Goal: Transaction & Acquisition: Book appointment/travel/reservation

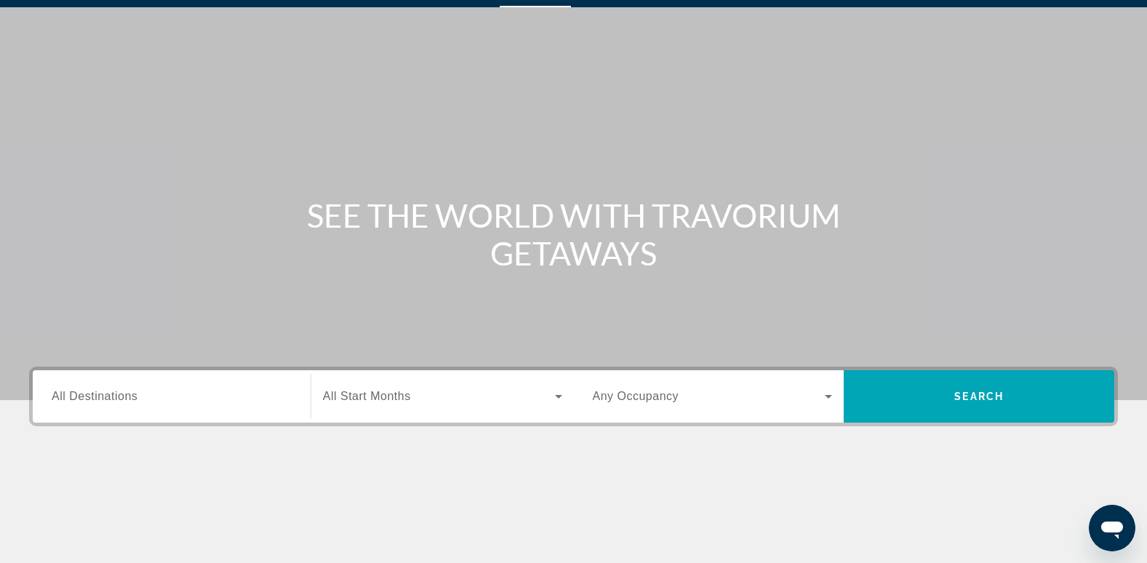
scroll to position [39, 0]
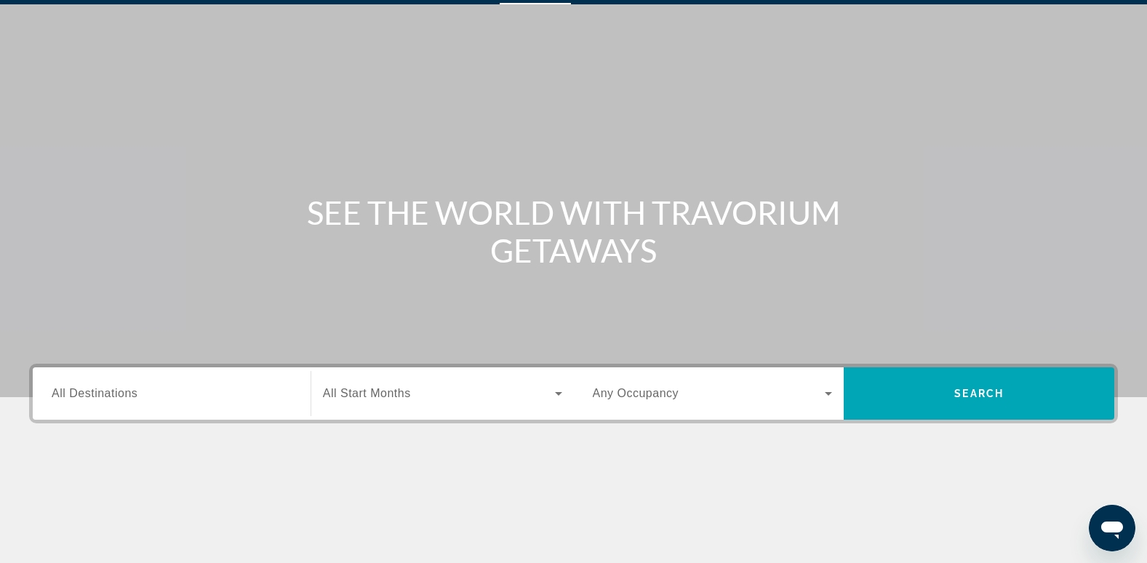
click at [76, 396] on span "All Destinations" at bounding box center [95, 393] width 86 height 12
click at [76, 396] on input "Destination All Destinations" at bounding box center [172, 394] width 240 height 17
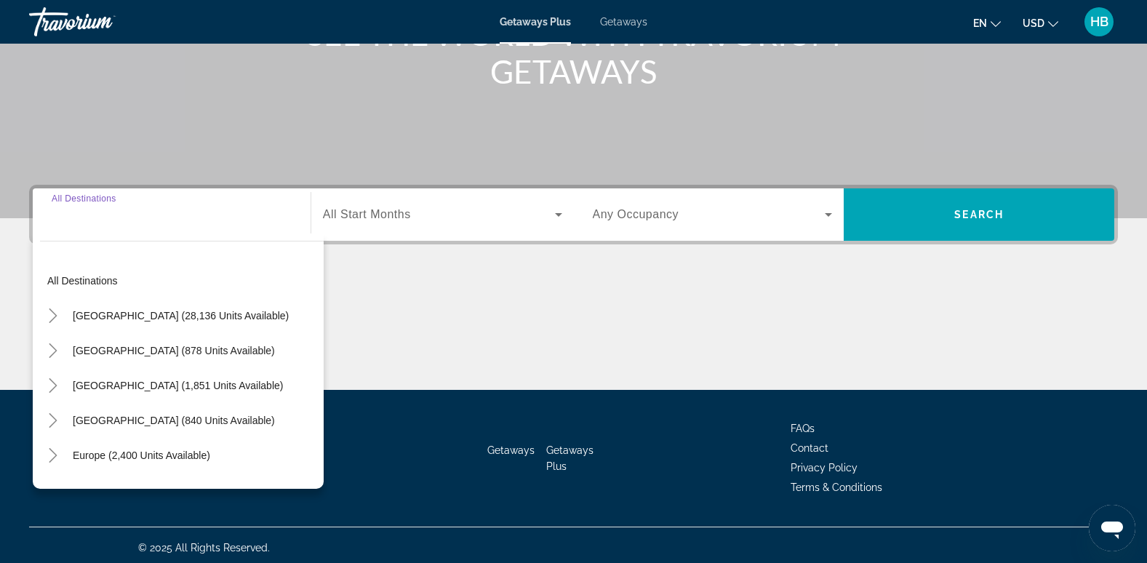
scroll to position [223, 0]
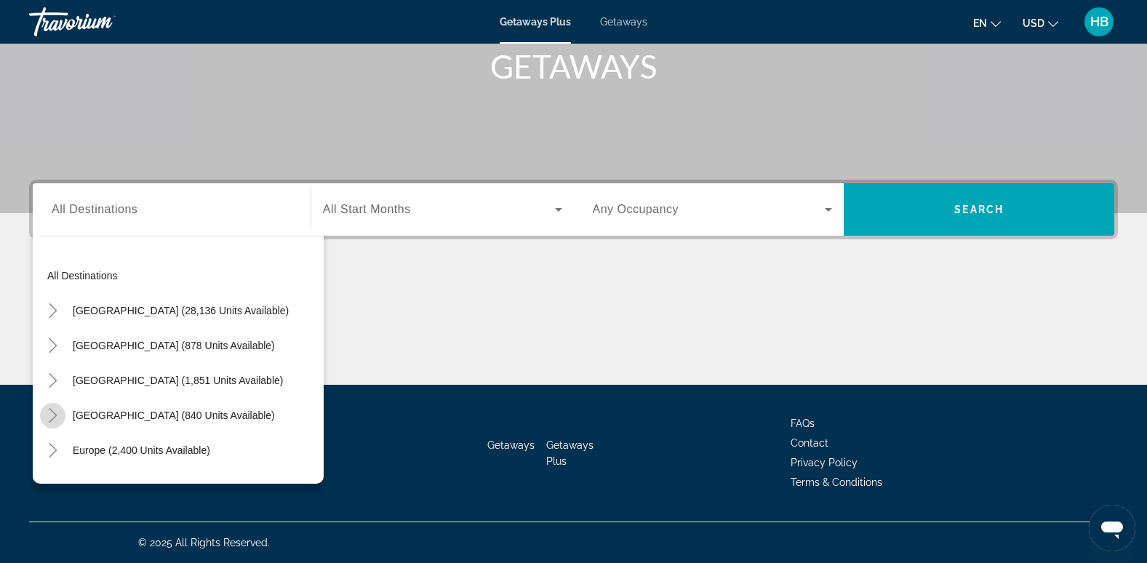
click at [49, 415] on icon "Toggle Caribbean & Atlantic Islands (840 units available)" at bounding box center [53, 415] width 15 height 15
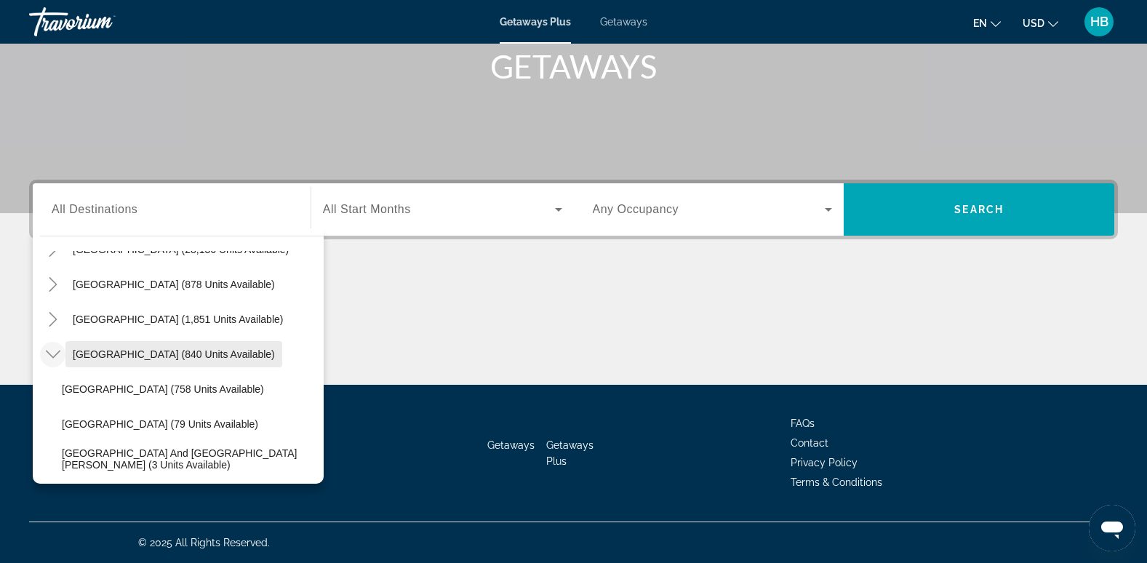
scroll to position [134, 0]
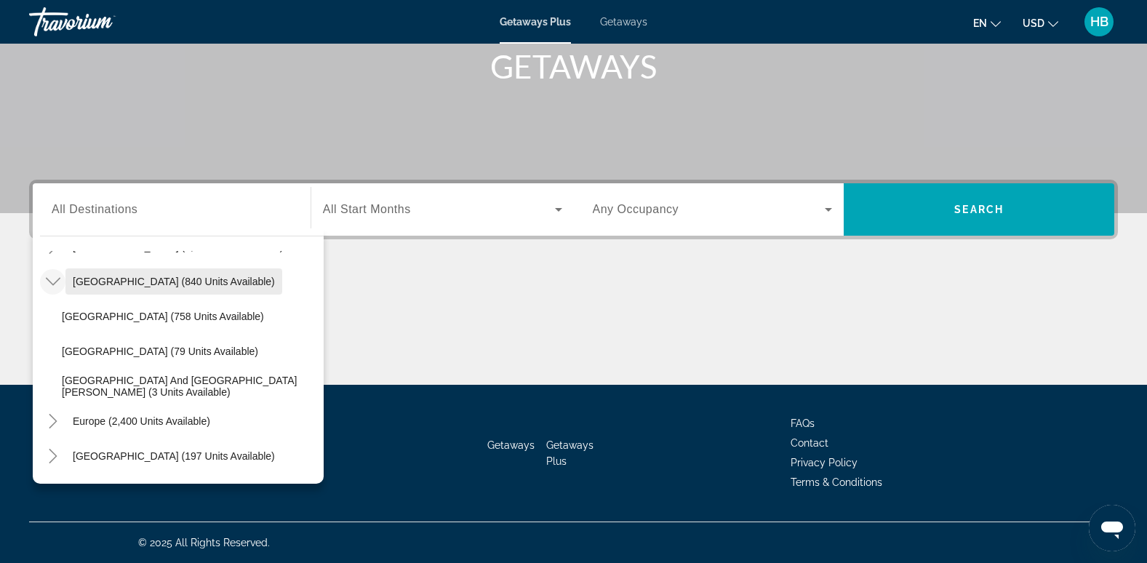
click at [120, 273] on span "Search widget" at bounding box center [173, 281] width 217 height 35
type input "**********"
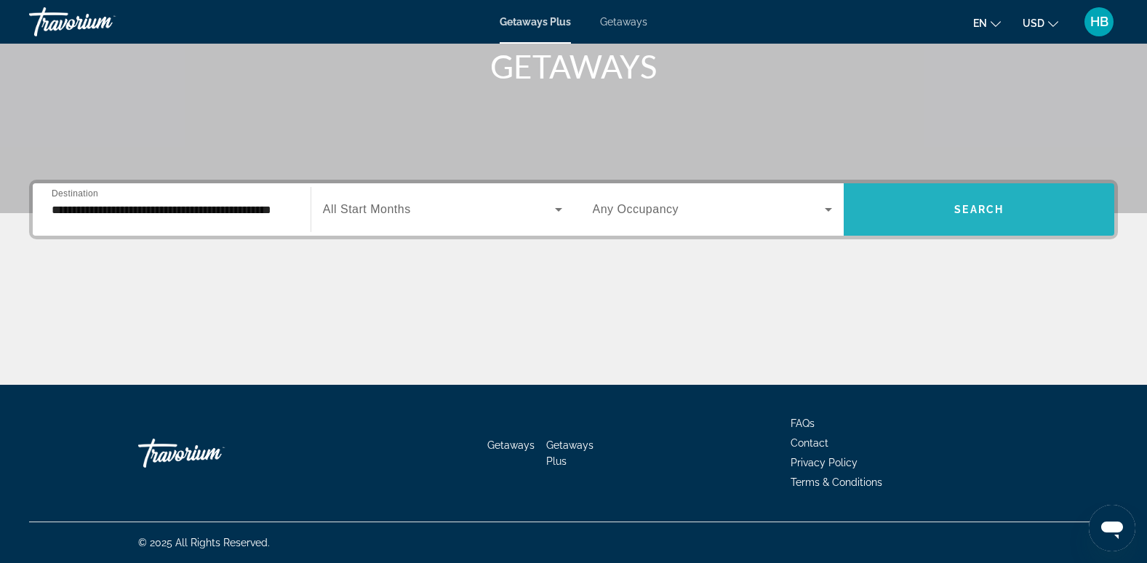
click at [996, 199] on span "Search widget" at bounding box center [979, 209] width 271 height 35
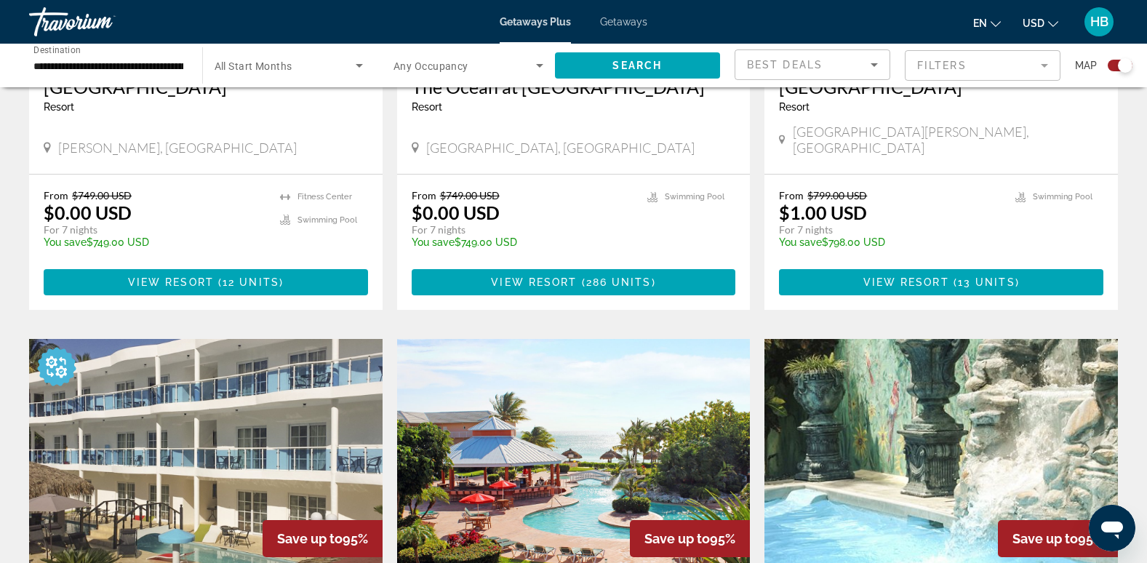
scroll to position [760, 0]
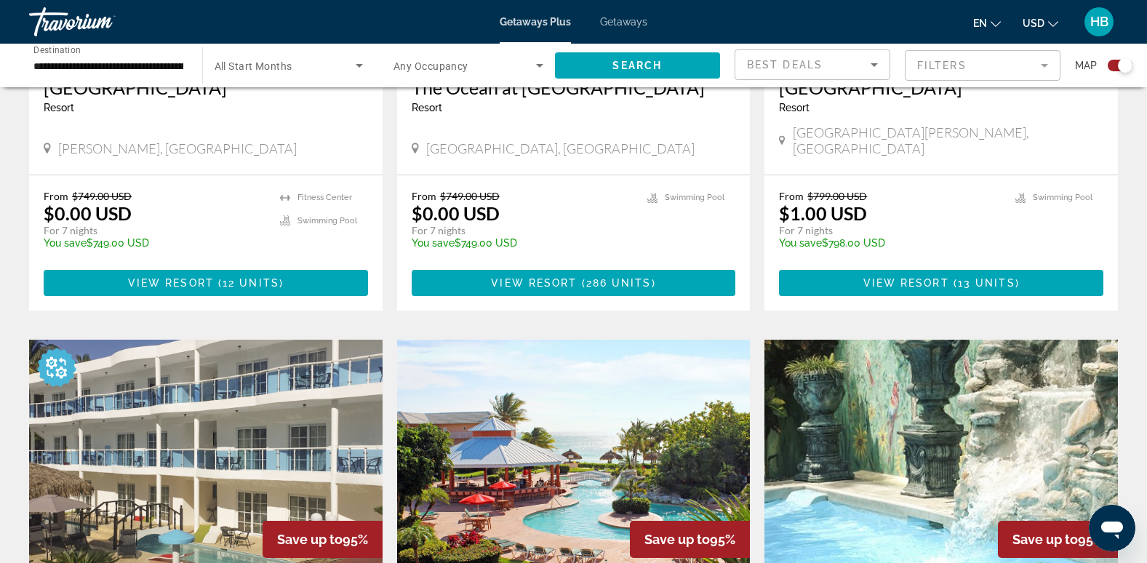
click at [626, 16] on span "Getaways" at bounding box center [623, 22] width 47 height 12
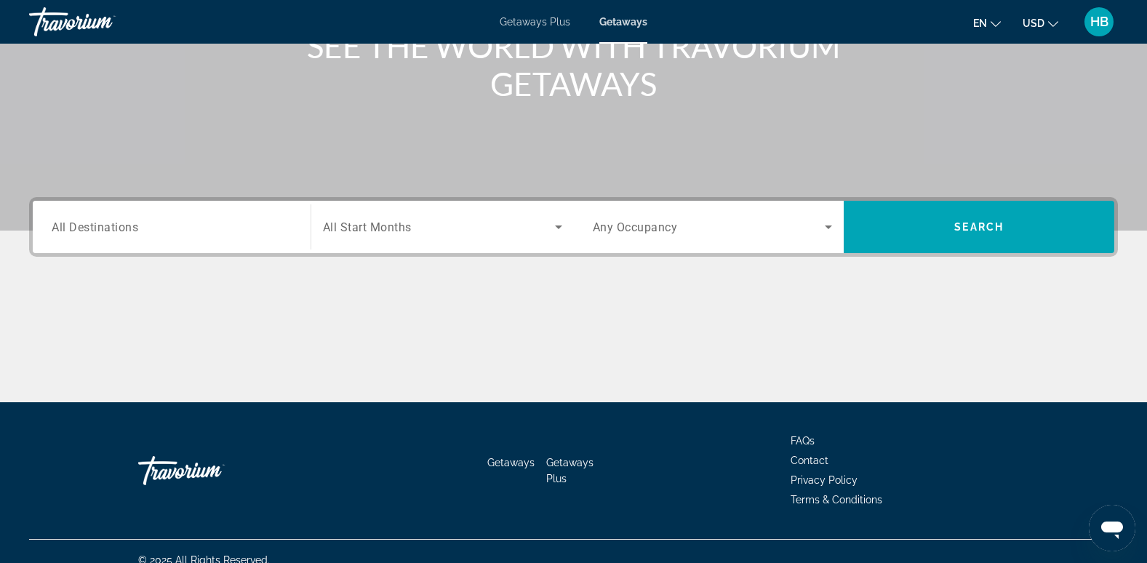
scroll to position [208, 0]
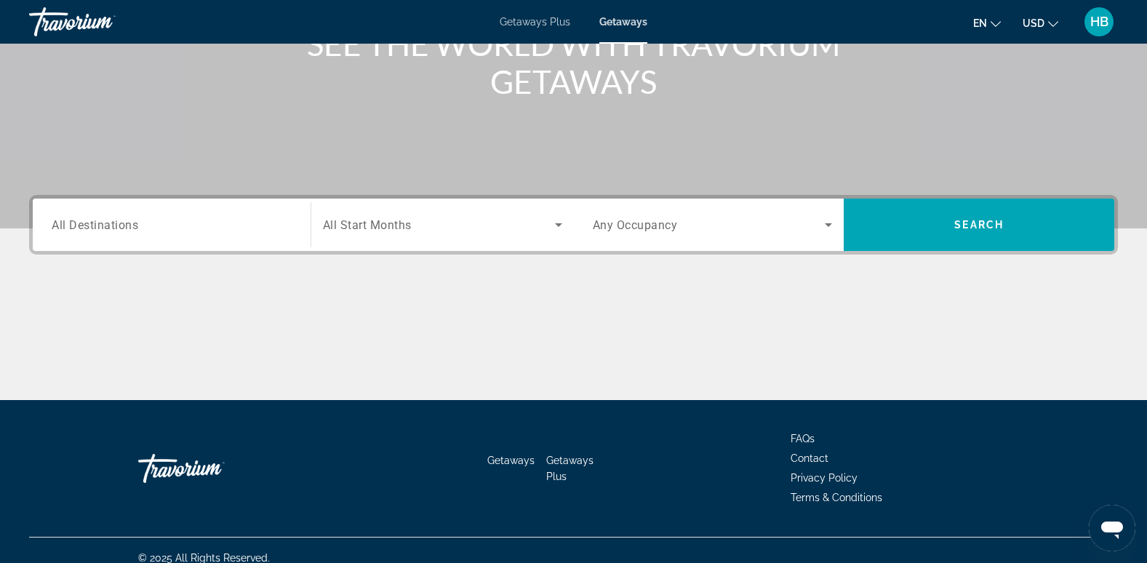
click at [79, 212] on div "Search widget" at bounding box center [172, 224] width 240 height 41
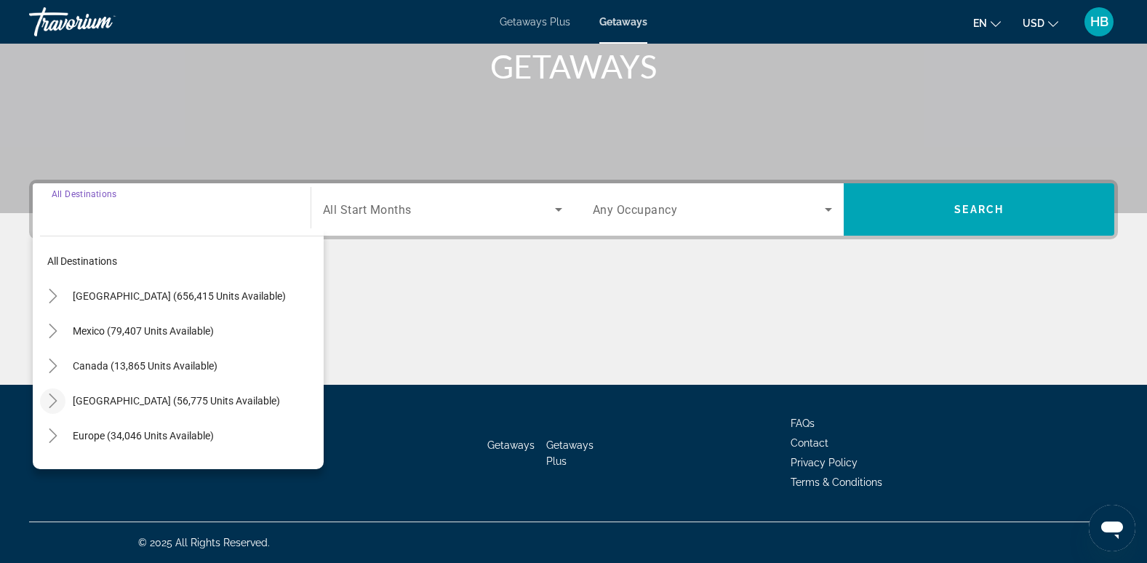
click at [47, 404] on icon "Toggle Caribbean & Atlantic Islands (56,775 units available)" at bounding box center [53, 401] width 15 height 15
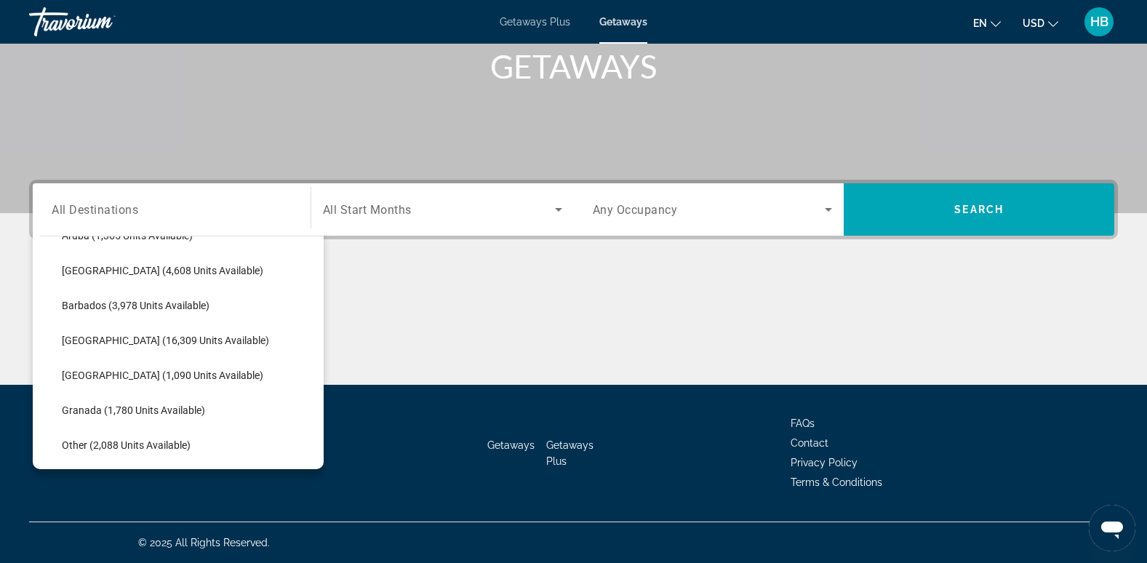
scroll to position [236, 0]
click at [88, 302] on span "Barbados (3,978 units available)" at bounding box center [136, 305] width 148 height 12
type input "**********"
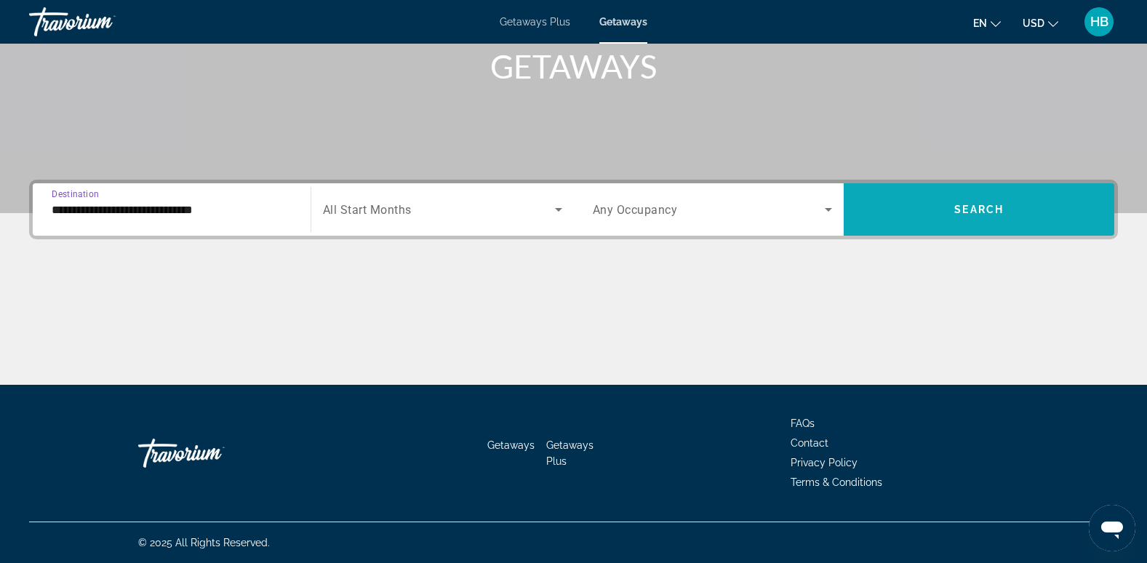
click at [975, 209] on span "Search" at bounding box center [978, 210] width 49 height 12
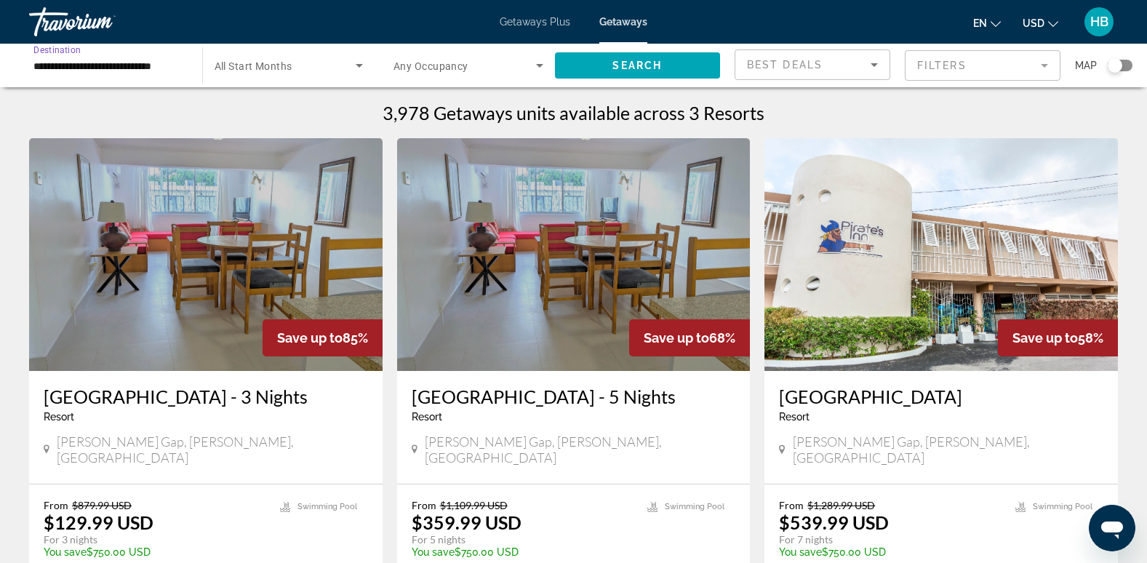
click at [60, 66] on input "**********" at bounding box center [108, 65] width 150 height 17
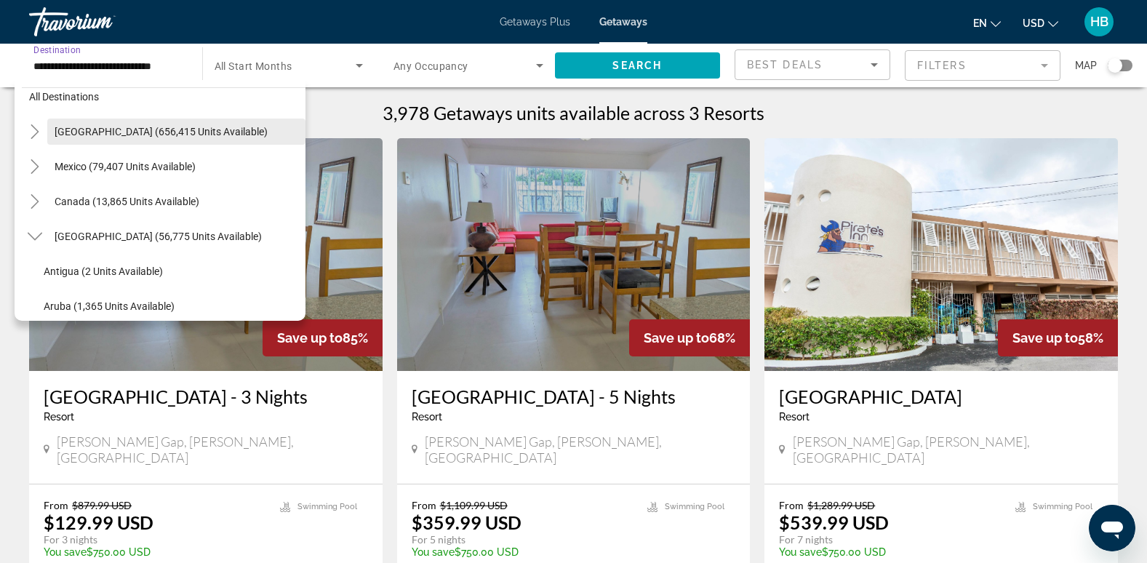
scroll to position [15, 0]
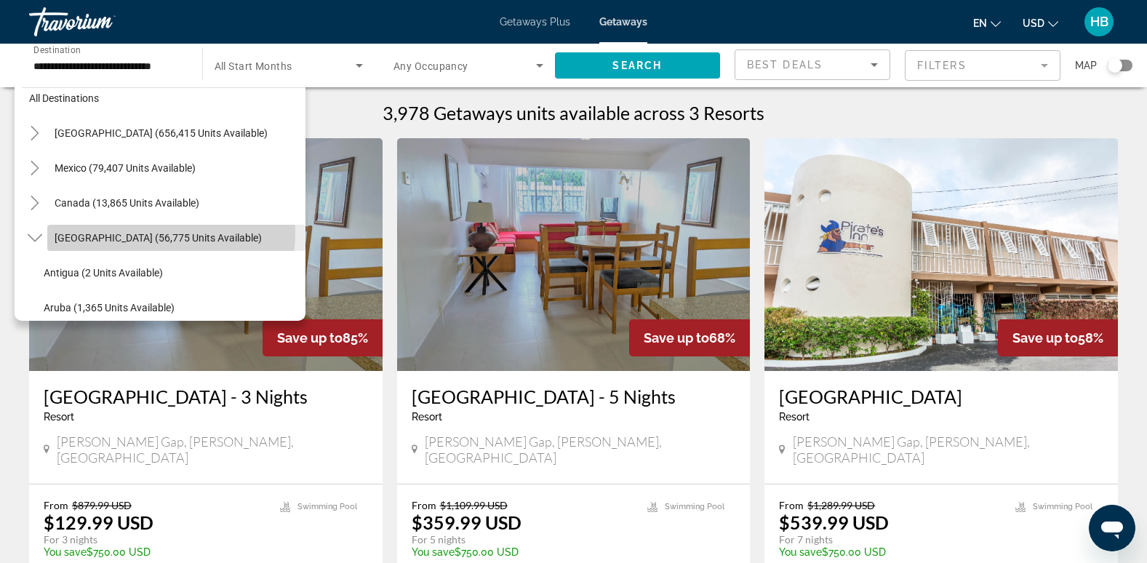
click at [136, 233] on span "[GEOGRAPHIC_DATA] (56,775 units available)" at bounding box center [158, 238] width 207 height 12
type input "**********"
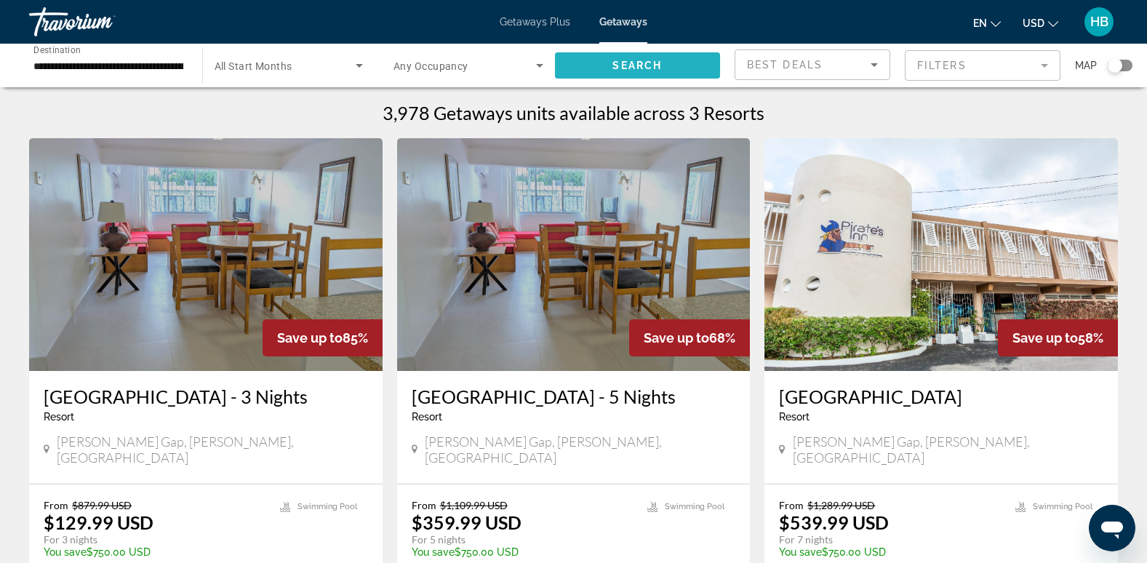
click at [631, 67] on span "Search" at bounding box center [636, 66] width 49 height 12
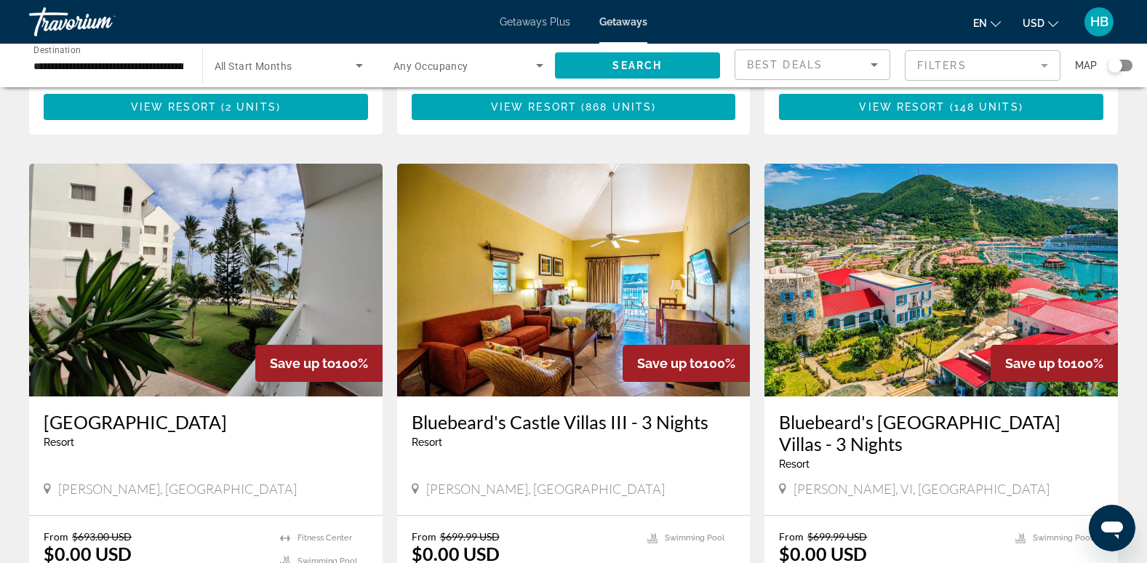
scroll to position [494, 0]
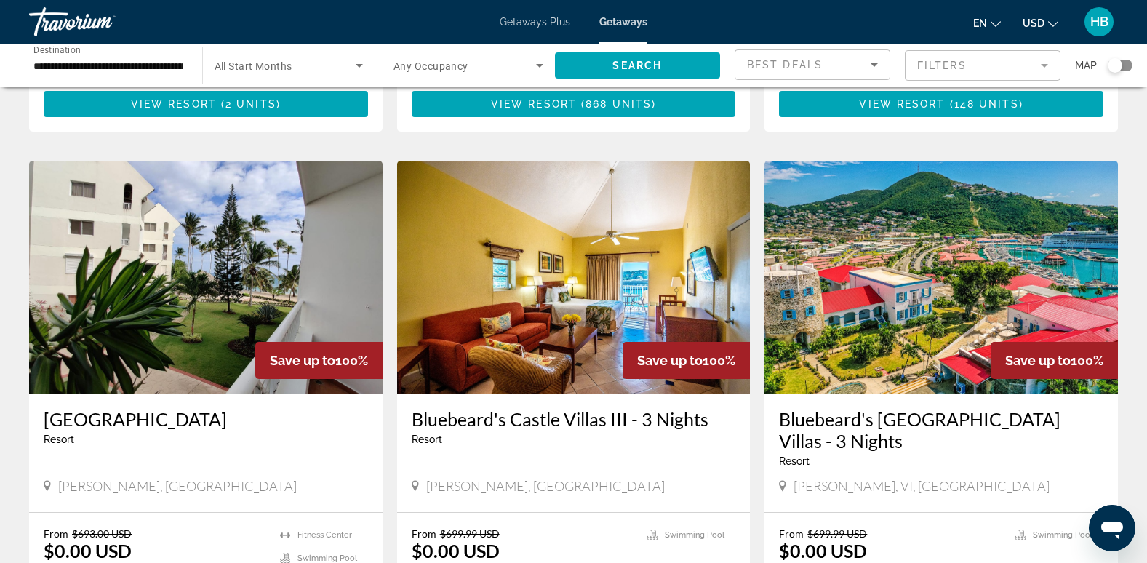
click at [759, 217] on app-weeks-search-item "Save up to 100% Bluebeard's [GEOGRAPHIC_DATA] Villas - 3 Nights Resort - This i…" at bounding box center [941, 404] width 368 height 487
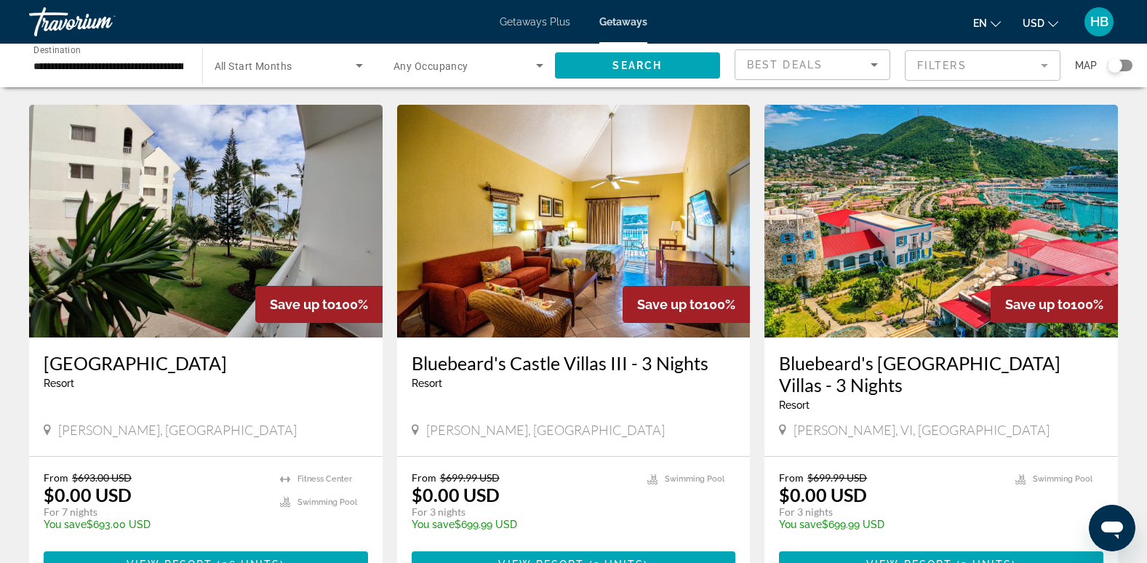
scroll to position [548, 0]
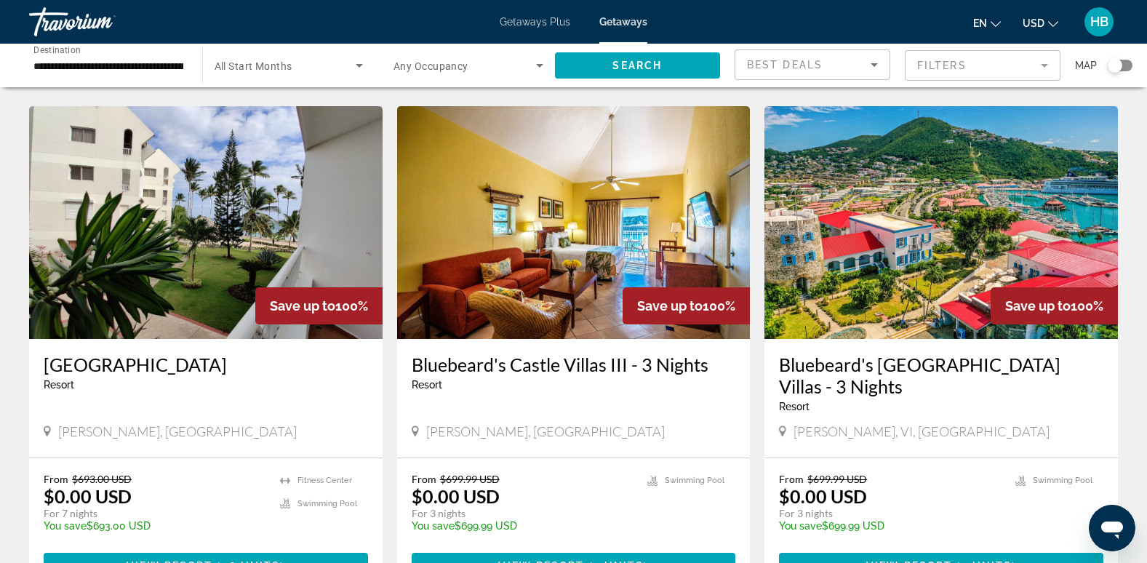
click at [940, 210] on img "Main content" at bounding box center [941, 222] width 354 height 233
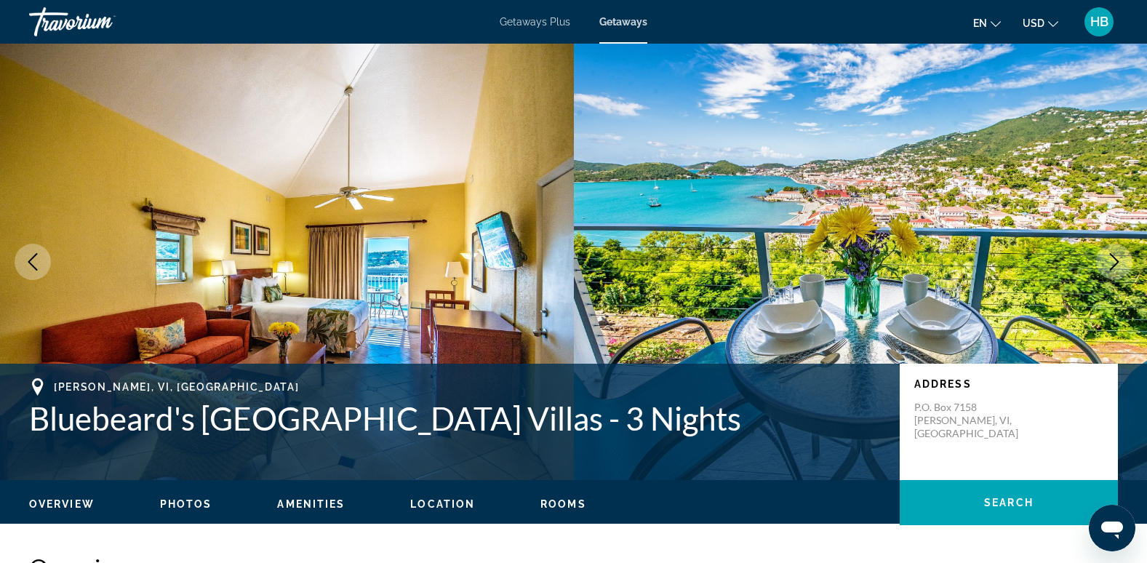
click at [1111, 263] on icon "Next image" at bounding box center [1114, 261] width 17 height 17
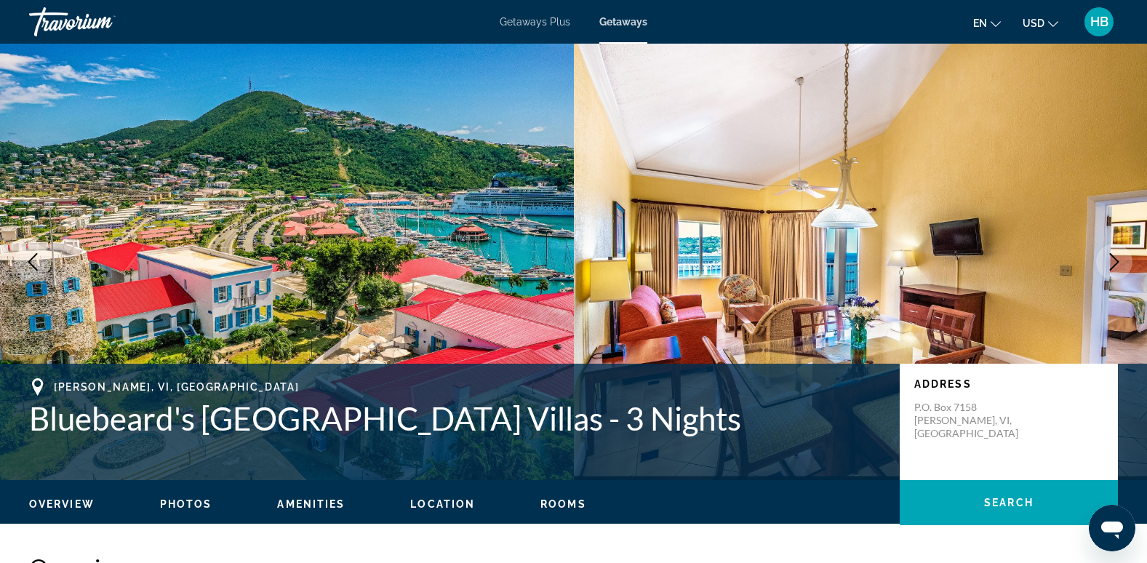
click at [1111, 263] on icon "Next image" at bounding box center [1114, 261] width 17 height 17
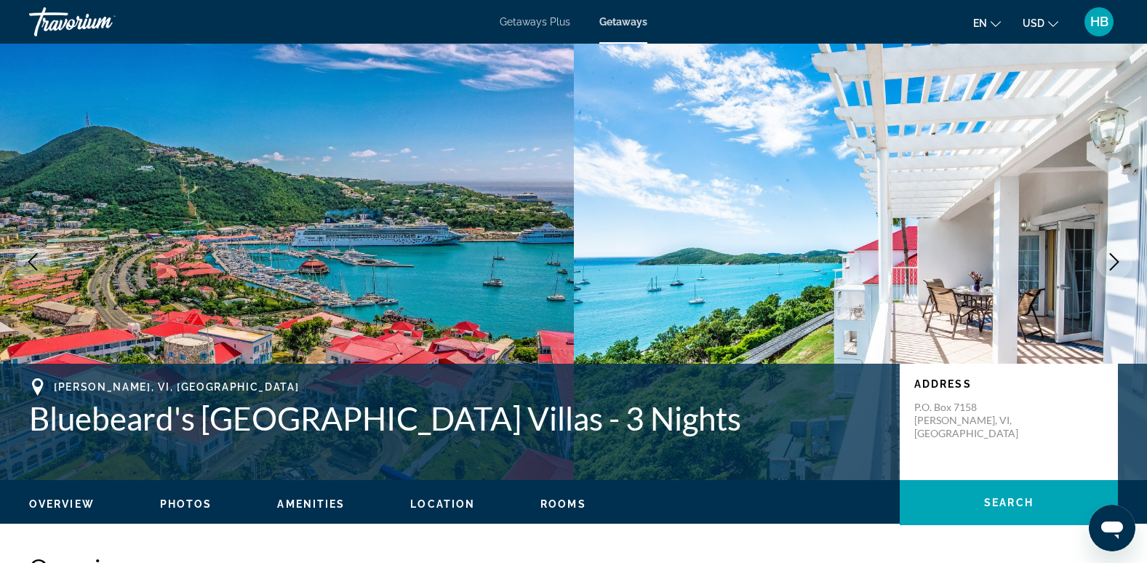
click at [1112, 254] on icon "Next image" at bounding box center [1114, 261] width 17 height 17
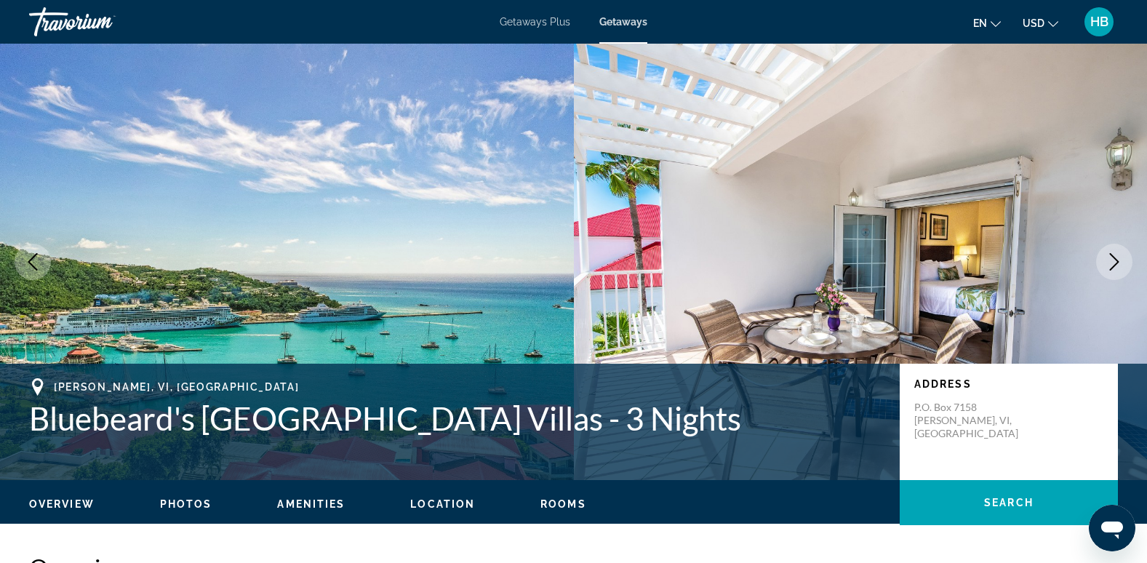
click at [1112, 254] on icon "Next image" at bounding box center [1114, 261] width 17 height 17
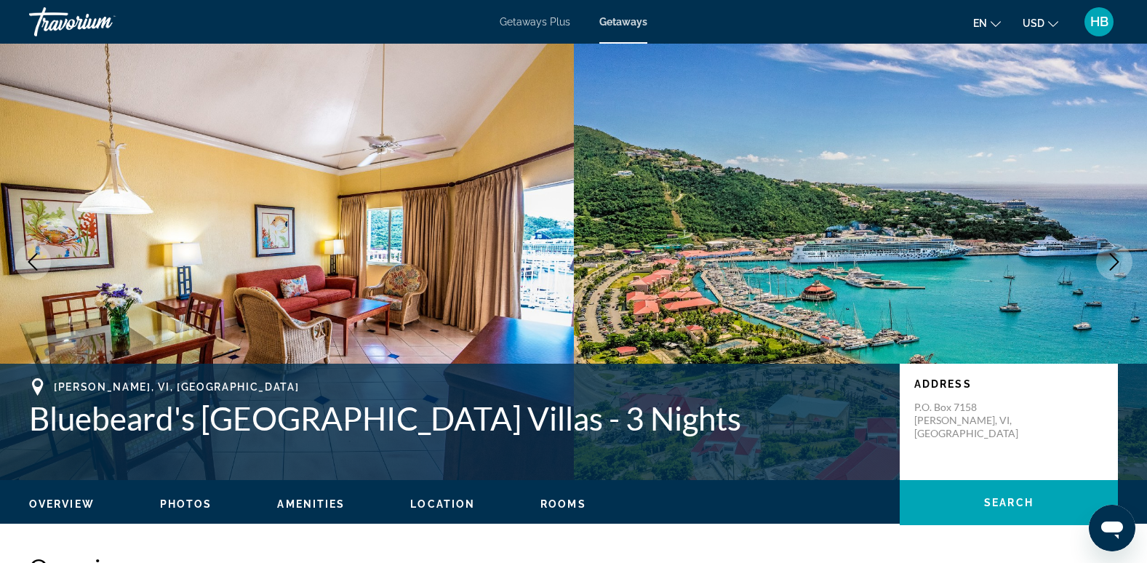
click at [1112, 254] on icon "Next image" at bounding box center [1114, 261] width 17 height 17
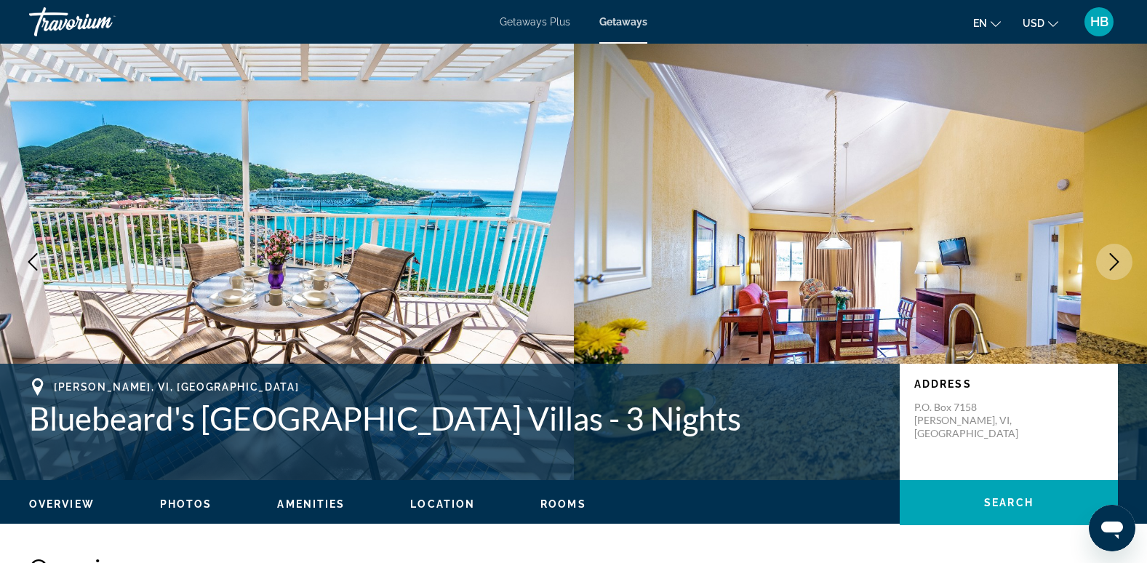
click at [1112, 254] on icon "Next image" at bounding box center [1114, 261] width 17 height 17
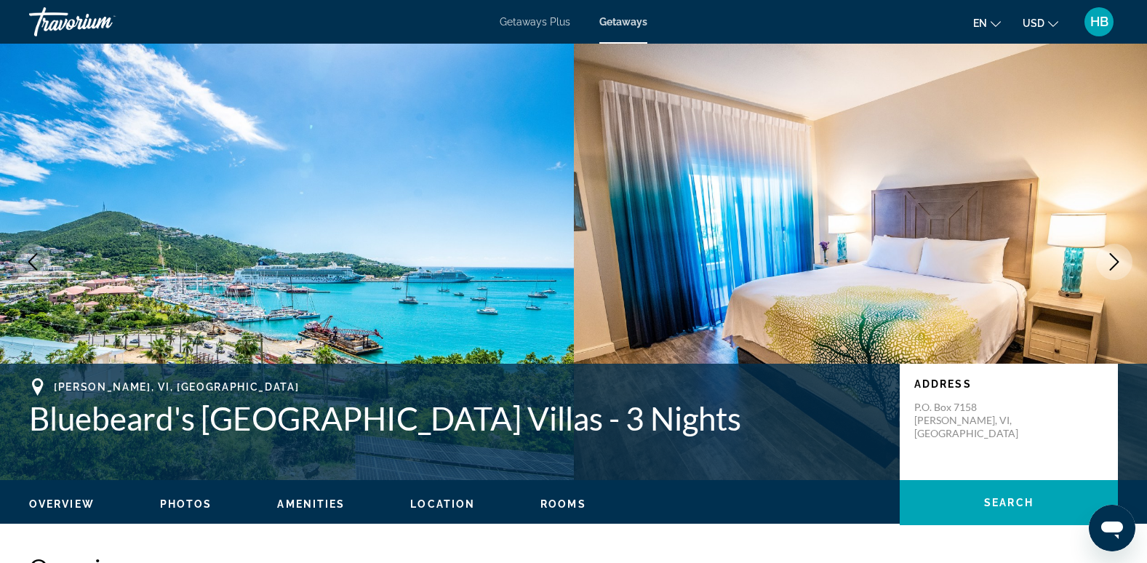
click at [1109, 259] on icon "Next image" at bounding box center [1114, 261] width 17 height 17
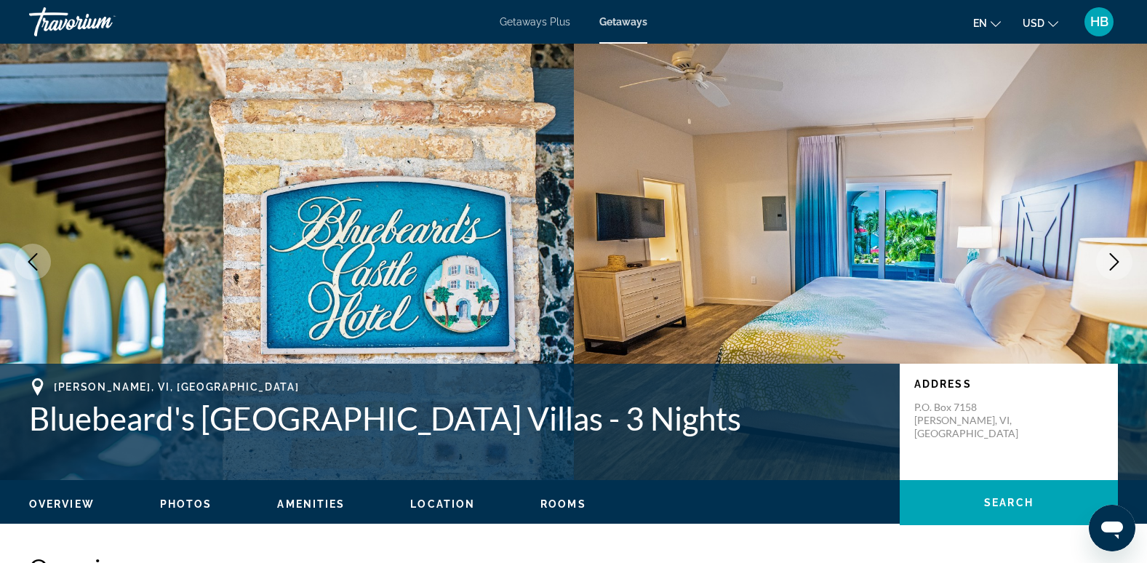
click at [1122, 261] on icon "Next image" at bounding box center [1114, 261] width 17 height 17
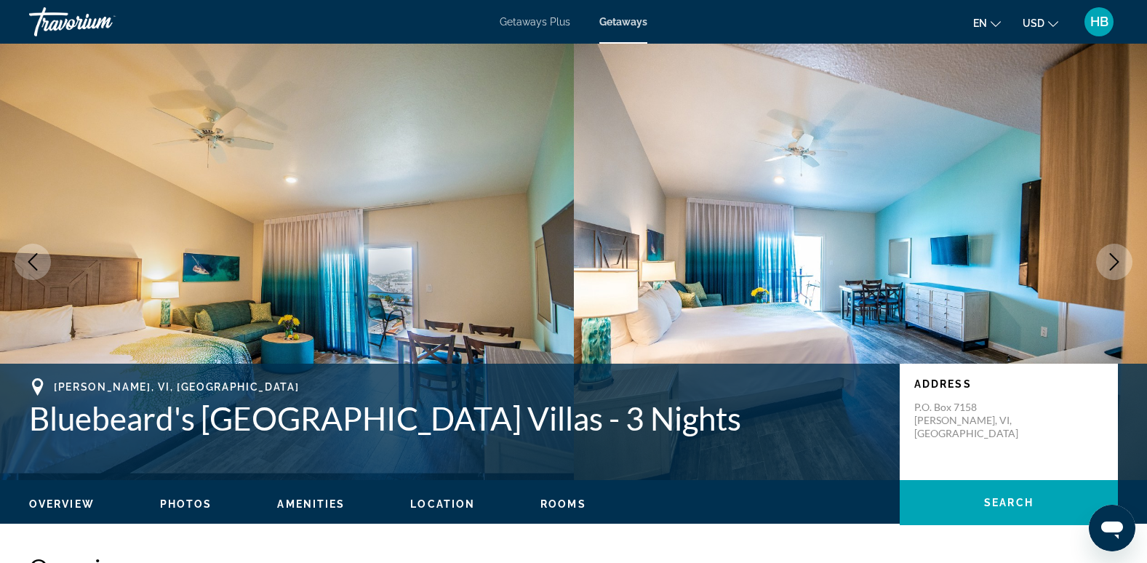
click at [1116, 256] on icon "Next image" at bounding box center [1114, 261] width 17 height 17
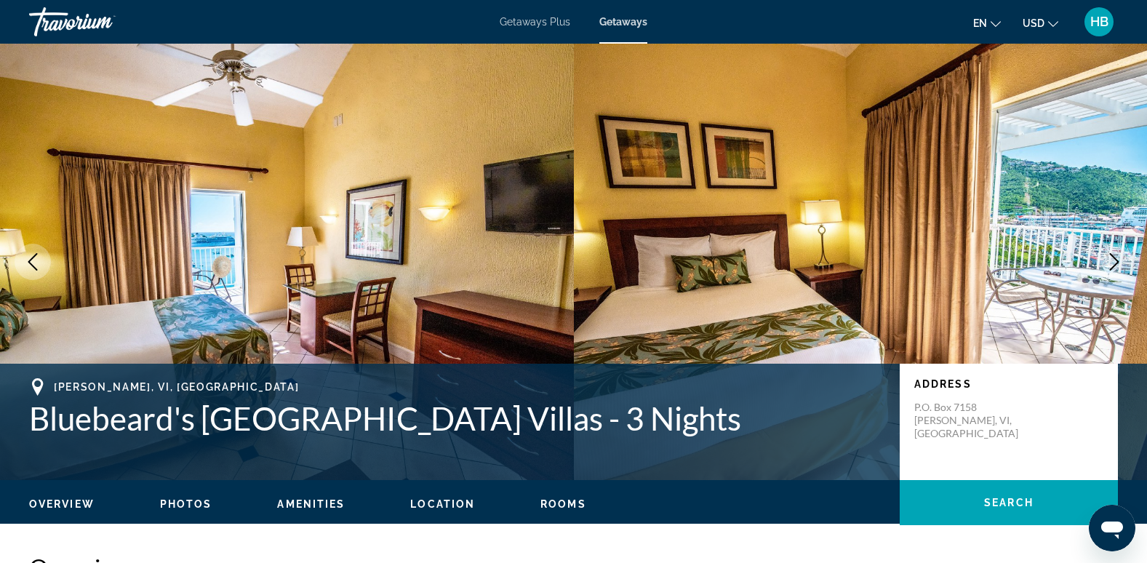
click at [1116, 256] on icon "Next image" at bounding box center [1114, 261] width 17 height 17
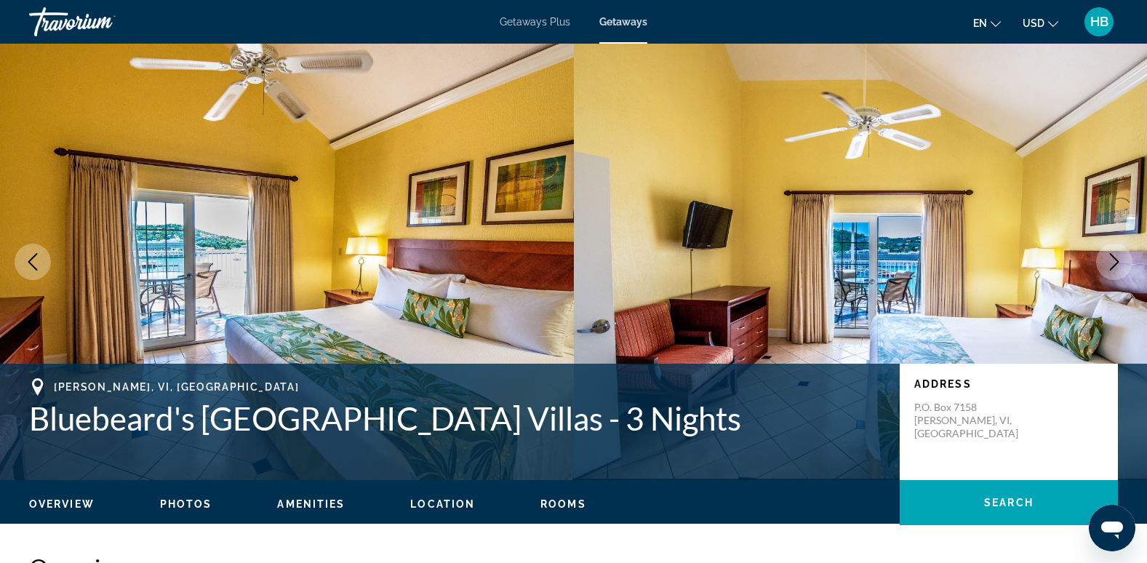
click at [1116, 256] on icon "Next image" at bounding box center [1114, 261] width 17 height 17
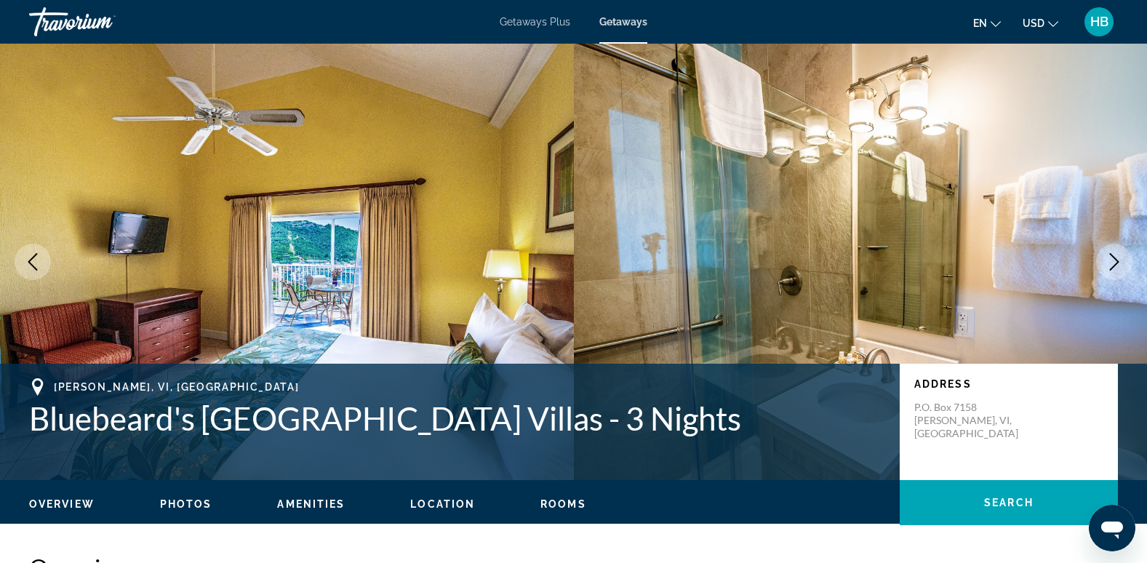
click at [1116, 256] on icon "Next image" at bounding box center [1114, 261] width 17 height 17
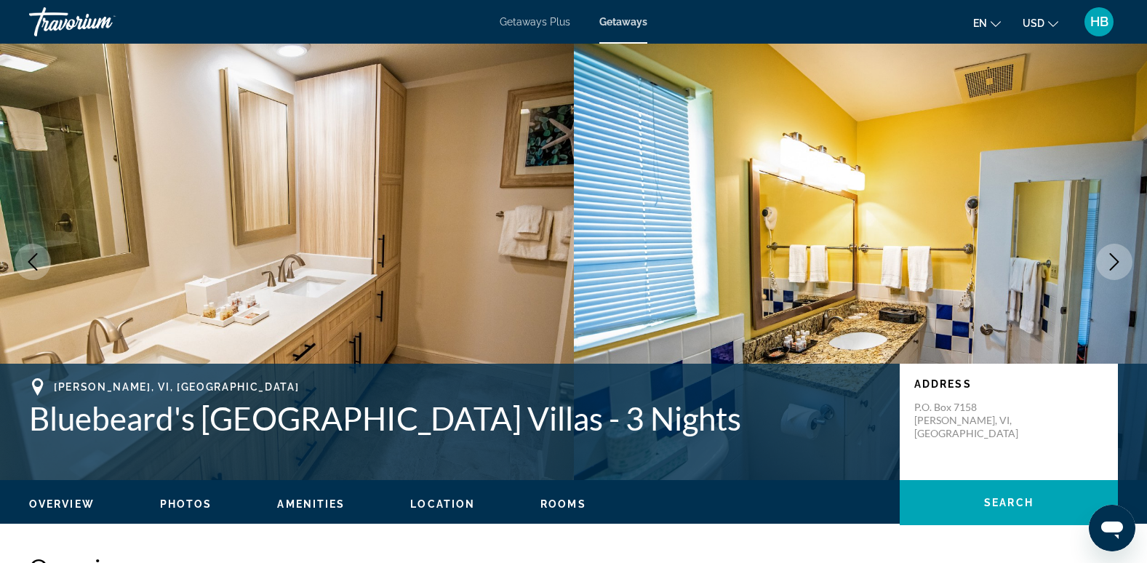
click at [1116, 256] on icon "Next image" at bounding box center [1114, 261] width 17 height 17
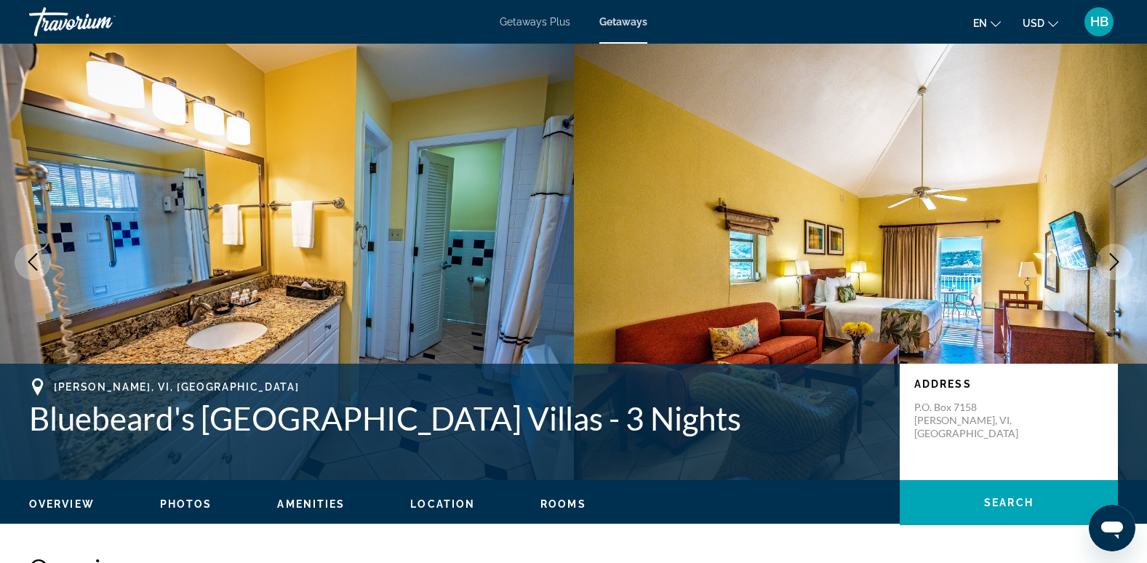
click at [1116, 256] on icon "Next image" at bounding box center [1114, 261] width 17 height 17
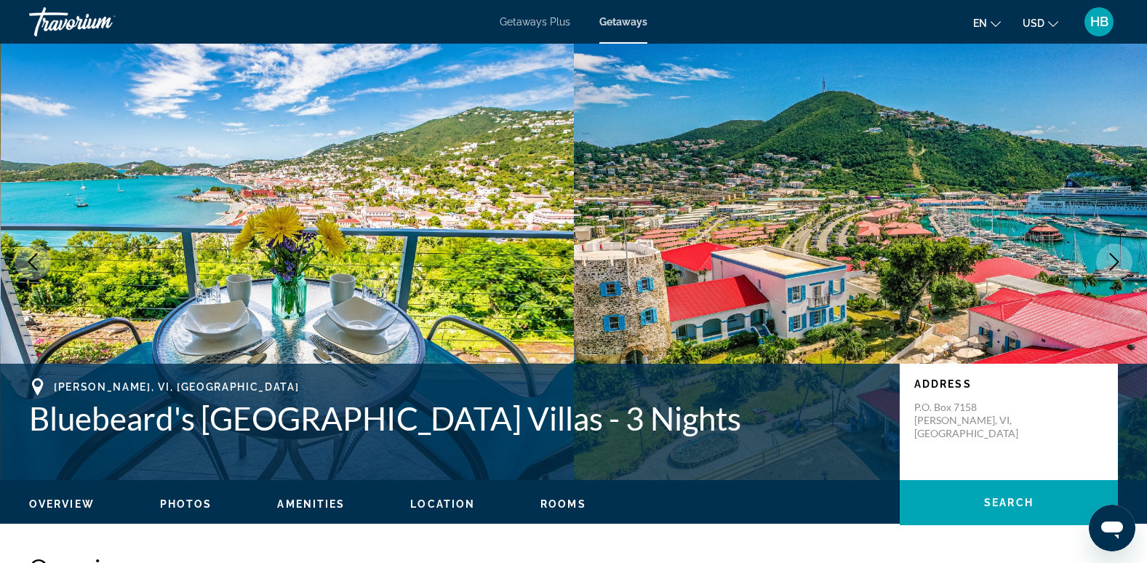
click at [1113, 256] on icon "Next image" at bounding box center [1114, 261] width 9 height 17
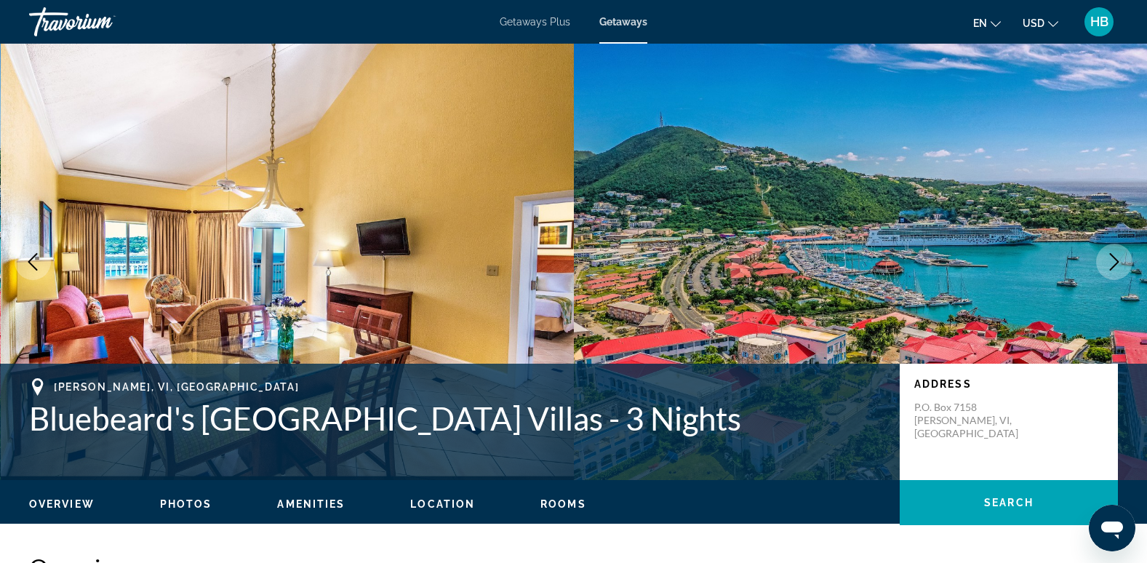
click at [1113, 256] on icon "Next image" at bounding box center [1114, 261] width 9 height 17
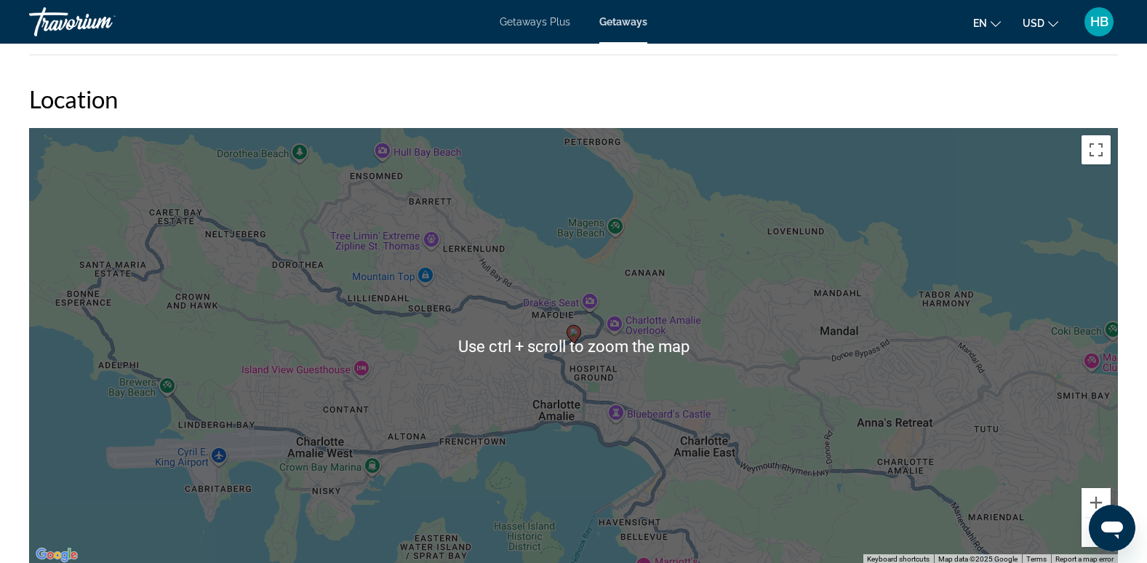
scroll to position [1632, 0]
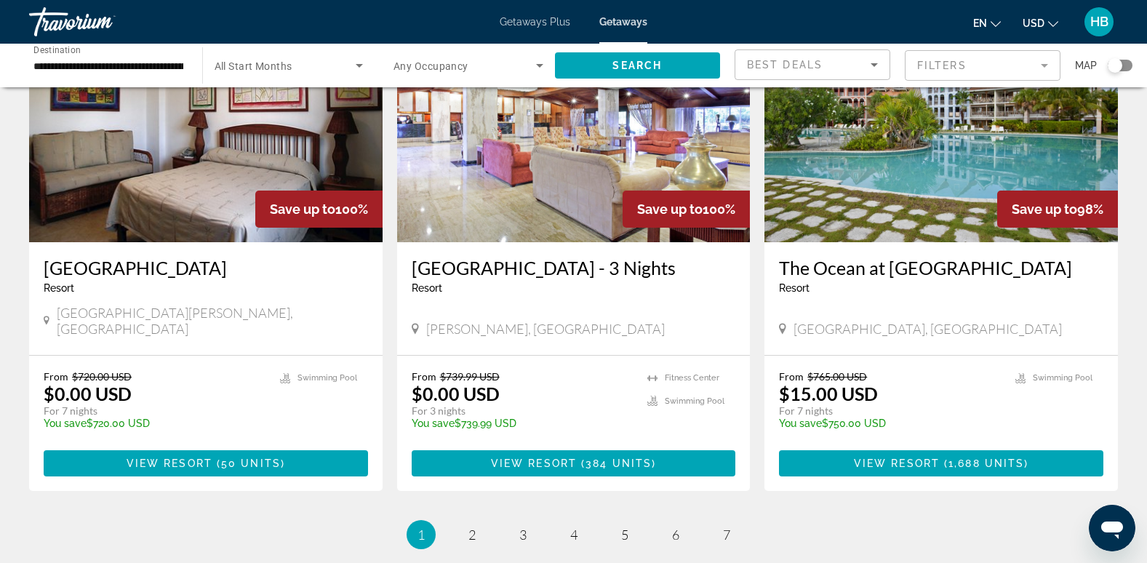
scroll to position [1673, 0]
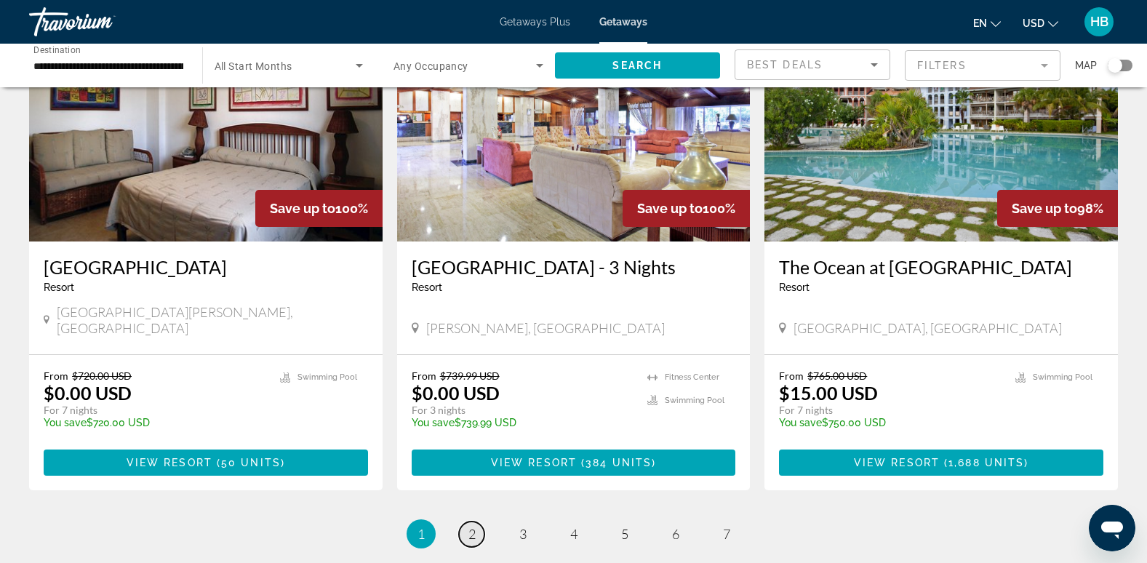
click at [472, 526] on span "2" at bounding box center [471, 534] width 7 height 16
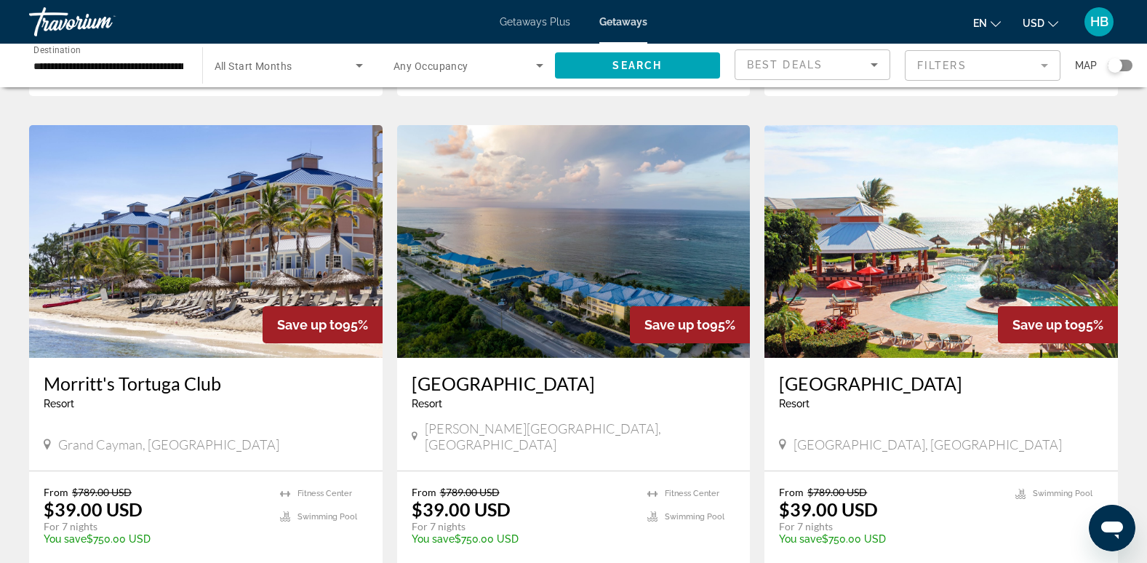
scroll to position [528, 0]
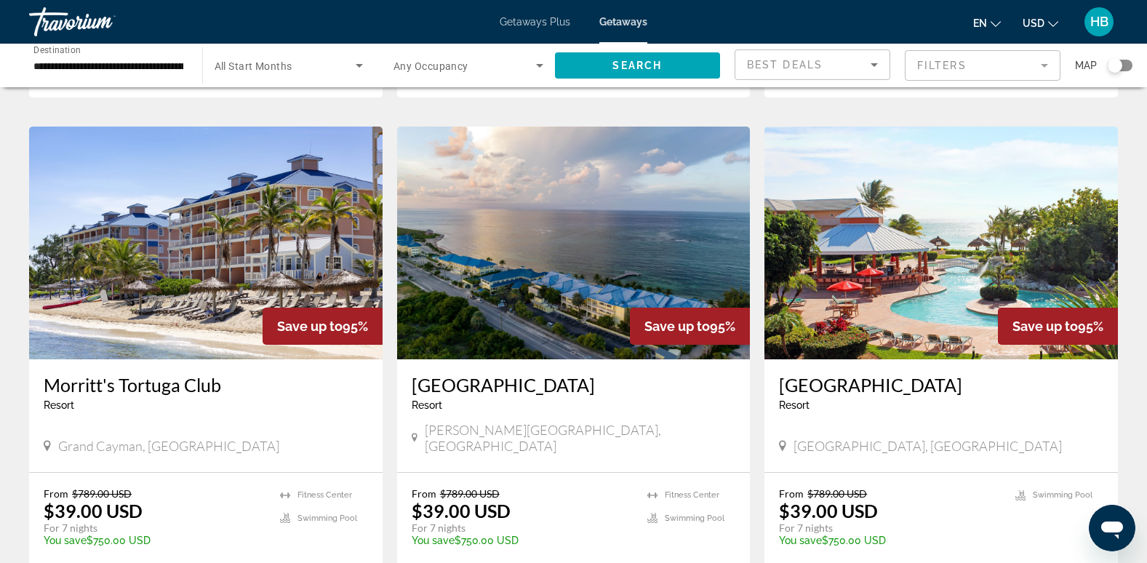
click at [671, 212] on img "Main content" at bounding box center [574, 243] width 354 height 233
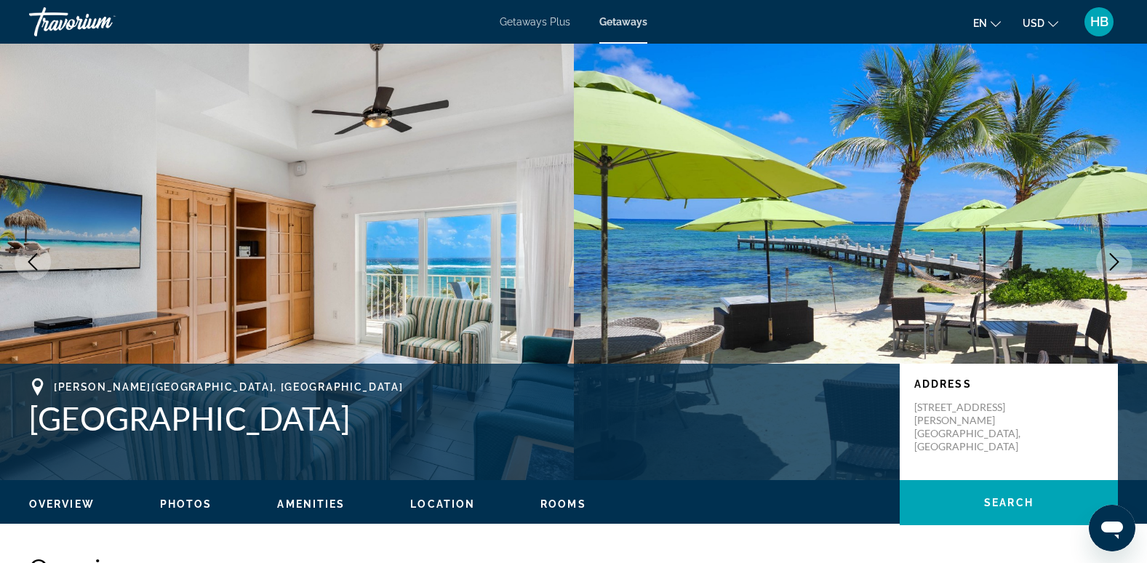
click at [1116, 257] on icon "Next image" at bounding box center [1114, 261] width 17 height 17
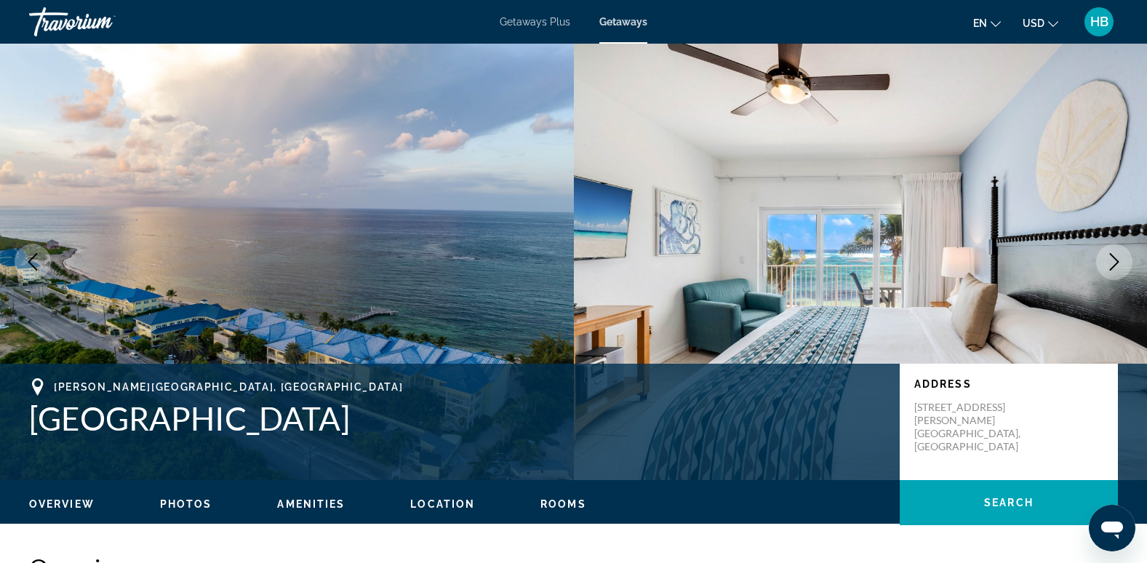
click at [1116, 257] on icon "Next image" at bounding box center [1114, 261] width 17 height 17
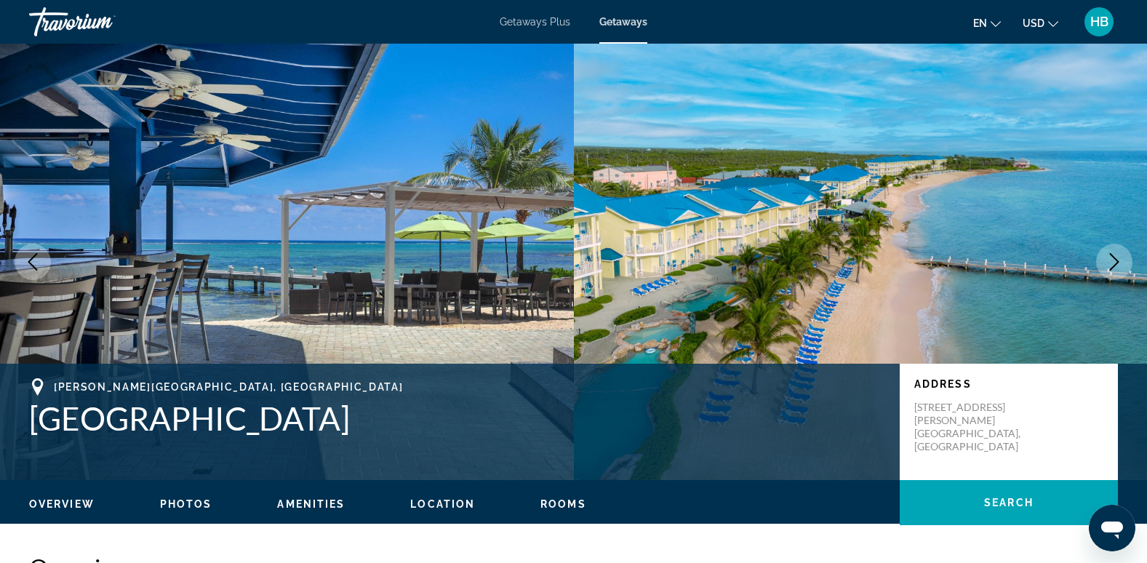
click at [1116, 257] on icon "Next image" at bounding box center [1114, 261] width 17 height 17
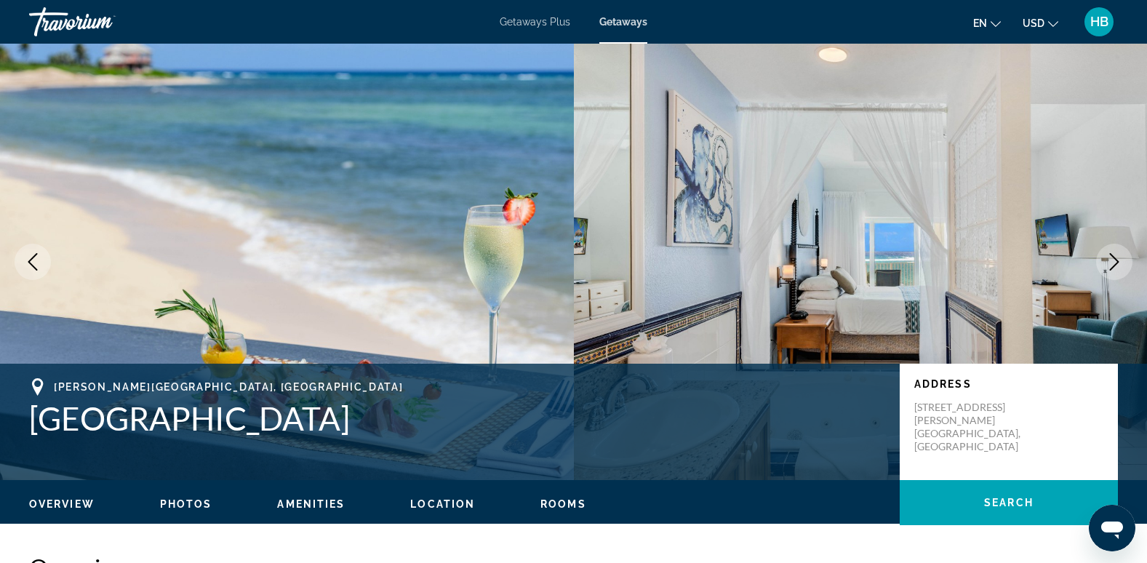
click at [1116, 257] on icon "Next image" at bounding box center [1114, 261] width 17 height 17
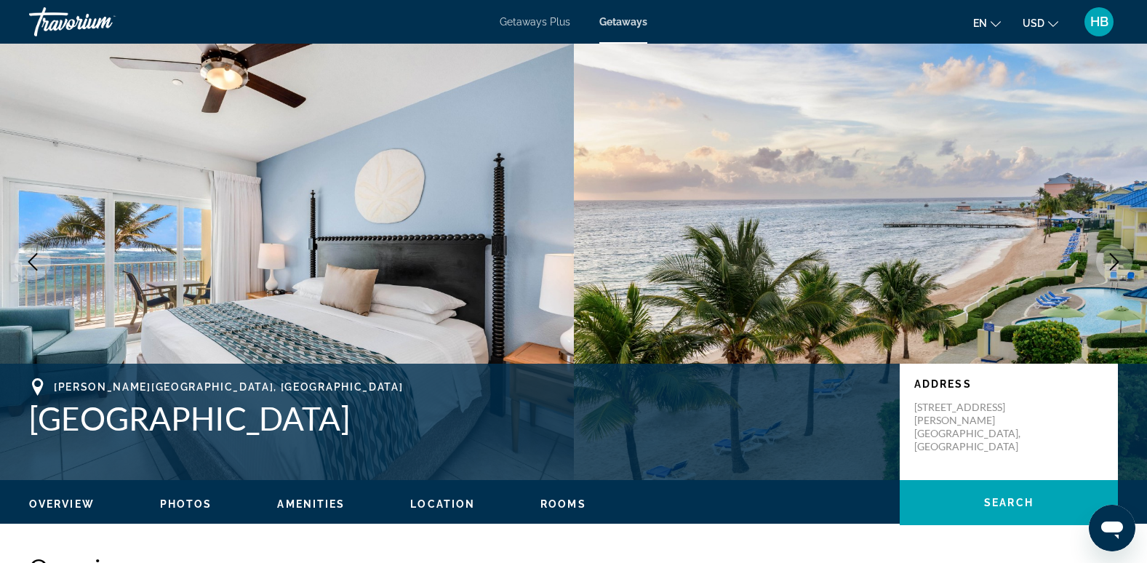
click at [1116, 257] on icon "Next image" at bounding box center [1114, 261] width 17 height 17
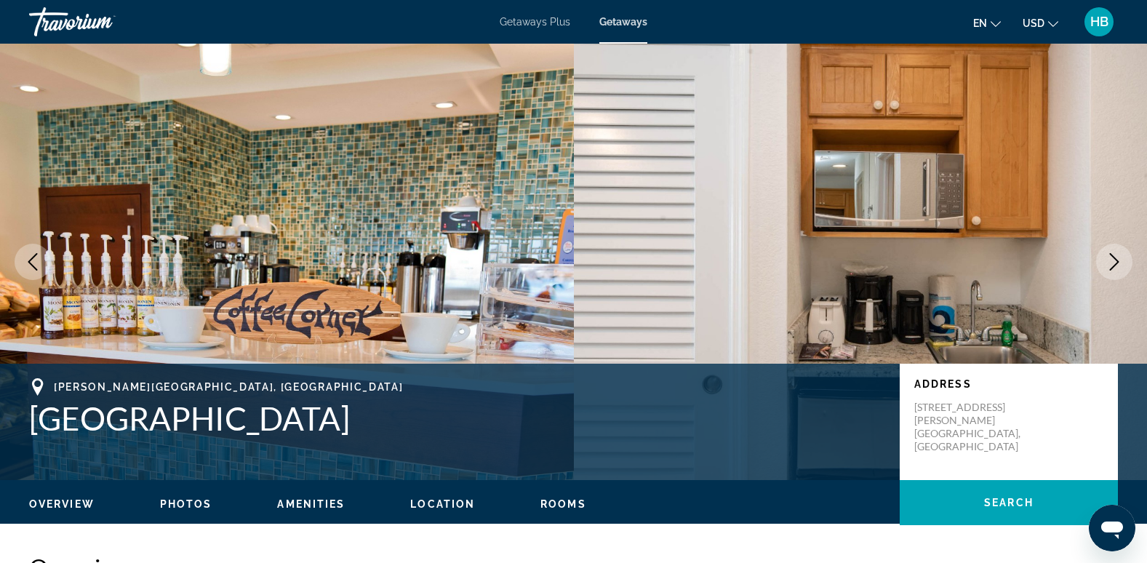
click at [1116, 257] on icon "Next image" at bounding box center [1114, 261] width 17 height 17
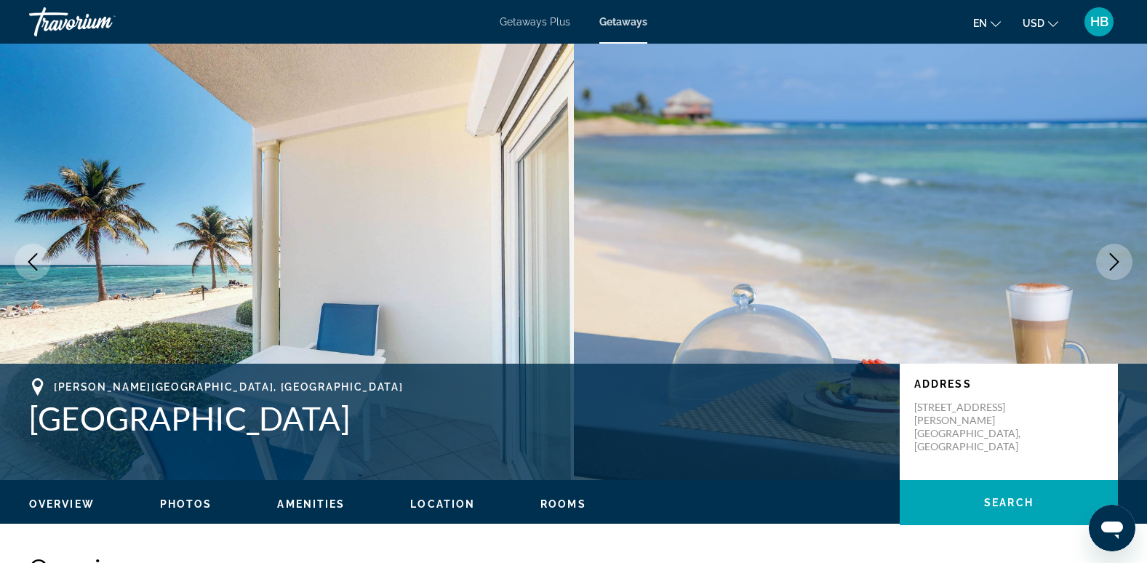
click at [1113, 257] on icon "Next image" at bounding box center [1114, 261] width 9 height 17
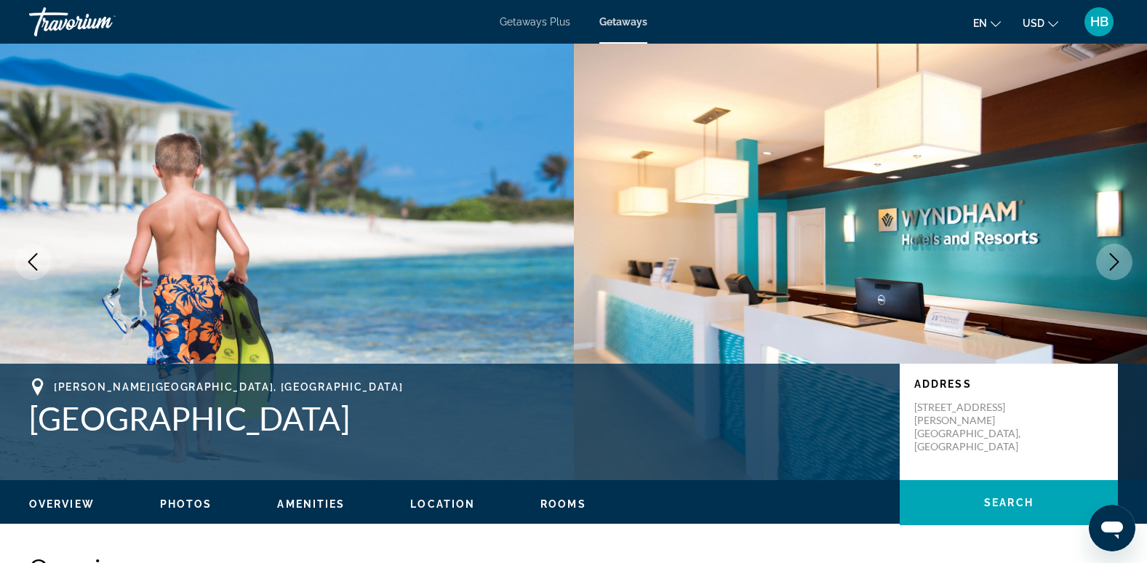
click at [1113, 257] on icon "Next image" at bounding box center [1114, 261] width 9 height 17
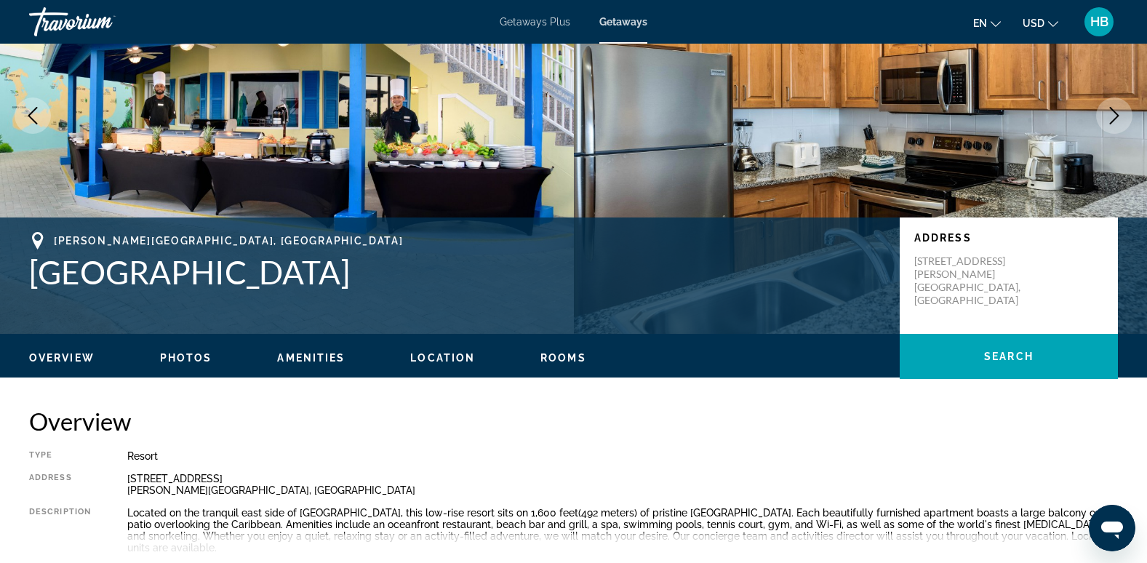
scroll to position [145, 0]
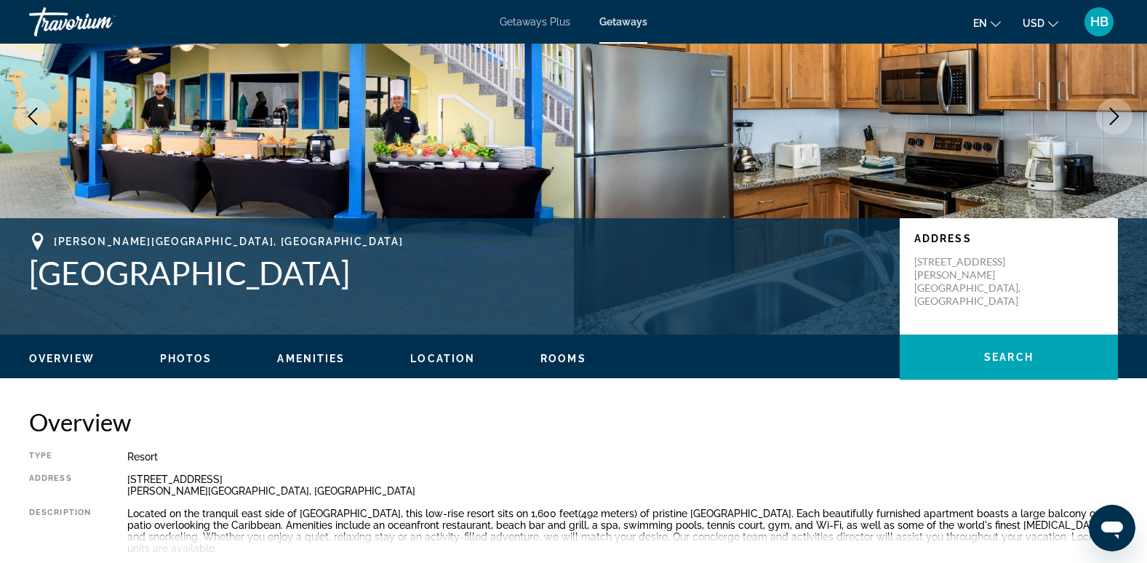
drag, startPoint x: 351, startPoint y: 272, endPoint x: 34, endPoint y: 279, distance: 316.5
click at [34, 279] on h1 "[GEOGRAPHIC_DATA]" at bounding box center [457, 273] width 856 height 38
copy h1 "[GEOGRAPHIC_DATA]"
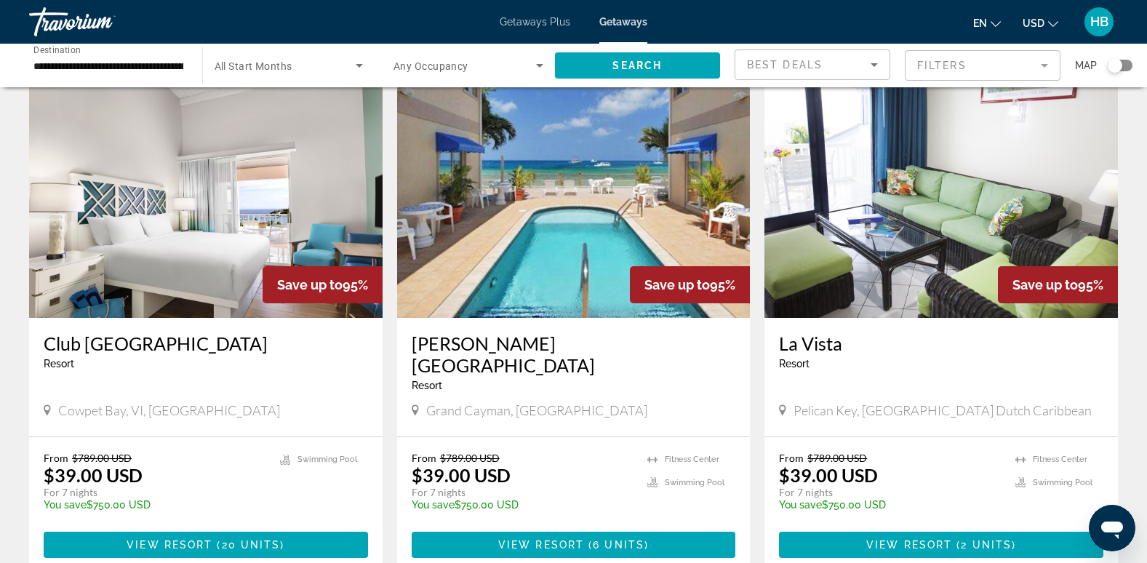
scroll to position [54, 0]
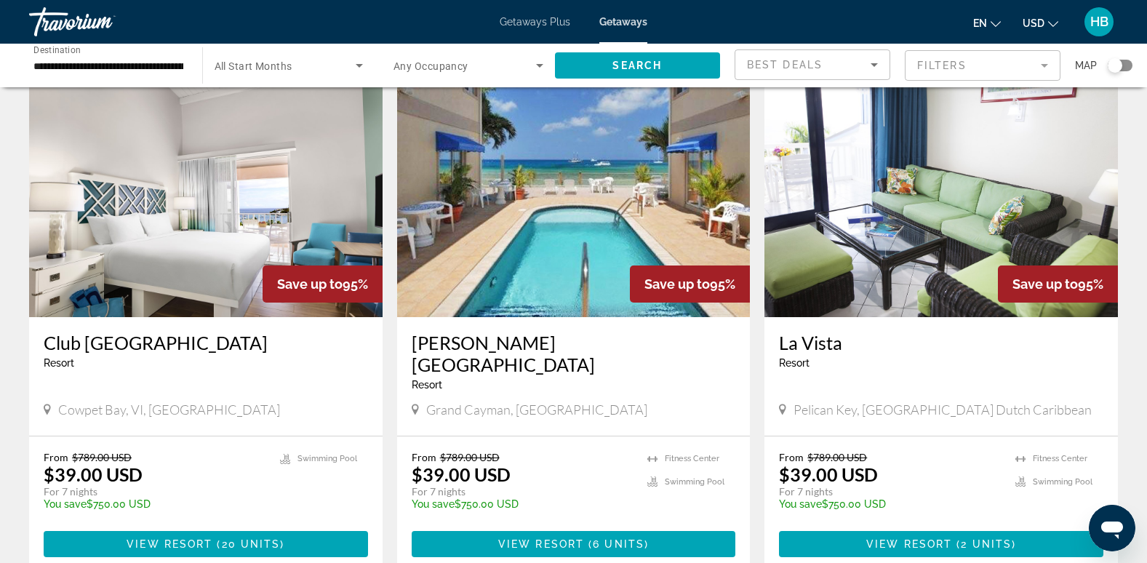
click at [251, 167] on img "Main content" at bounding box center [206, 200] width 354 height 233
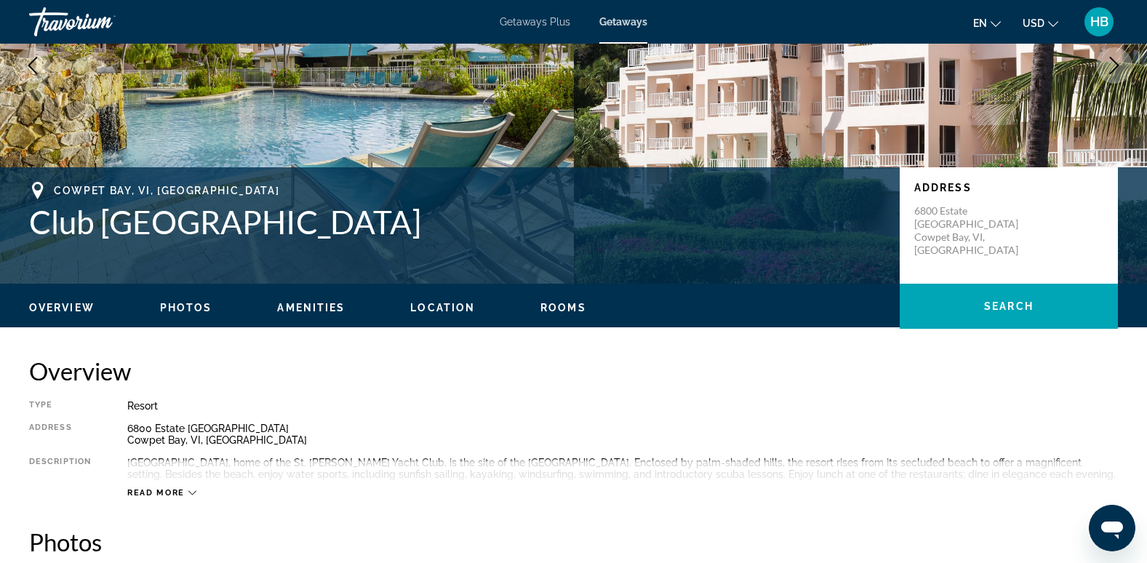
scroll to position [196, 0]
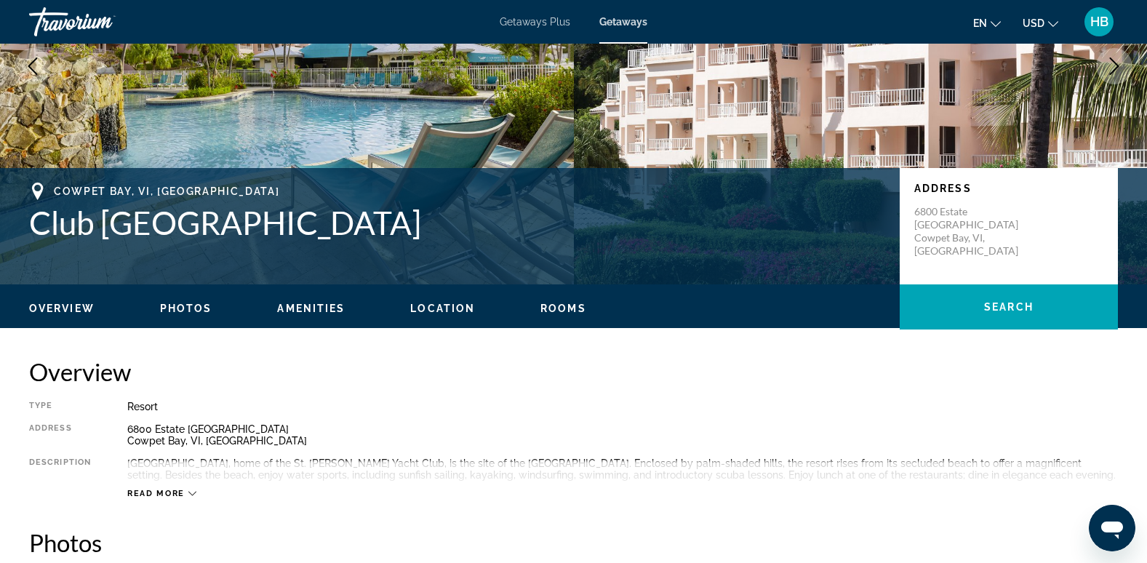
drag, startPoint x: 29, startPoint y: 226, endPoint x: 488, endPoint y: 207, distance: 459.4
click at [488, 207] on h1 "Club [GEOGRAPHIC_DATA]" at bounding box center [457, 223] width 856 height 38
copy h1 "Club [GEOGRAPHIC_DATA] Re"
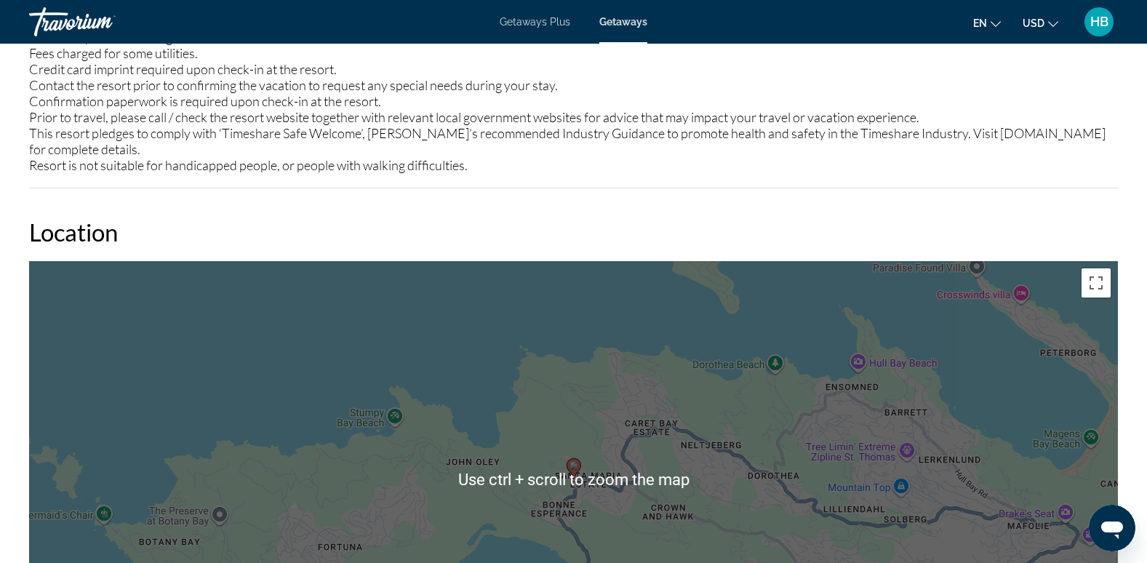
scroll to position [1962, 0]
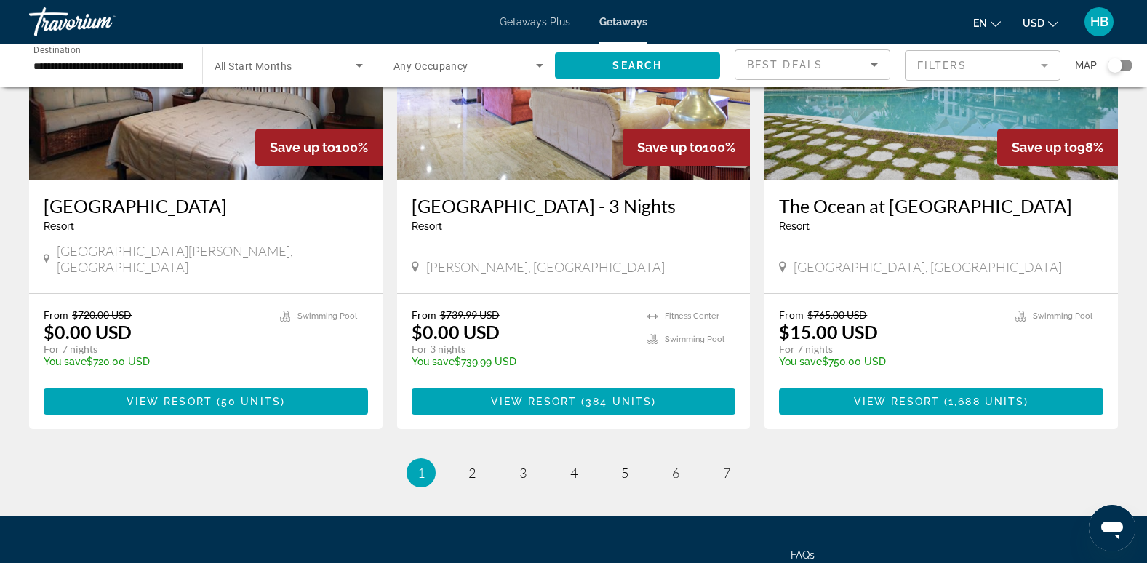
scroll to position [1735, 0]
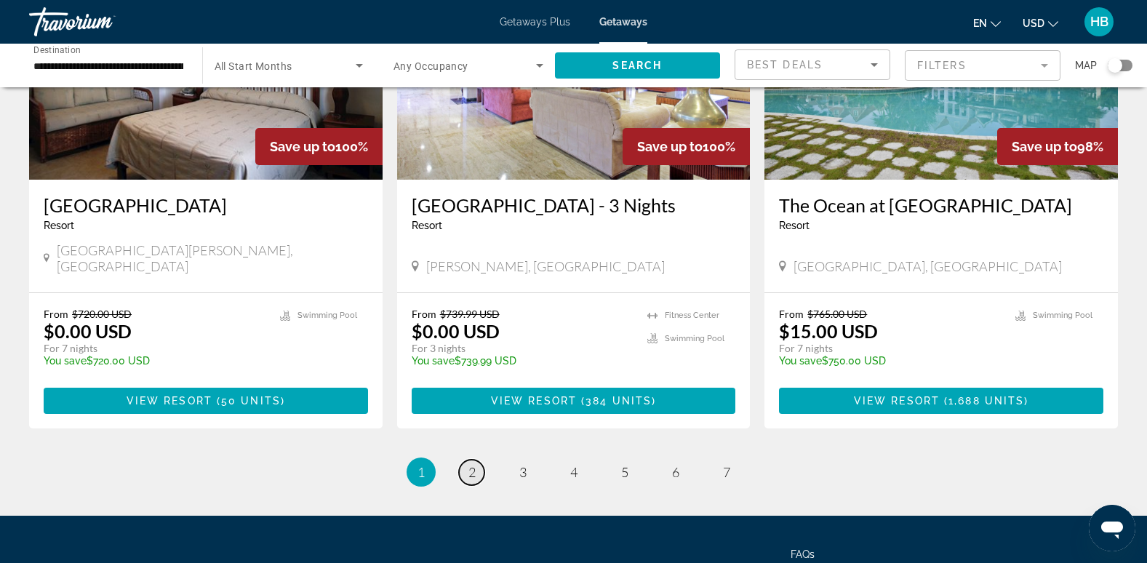
click at [471, 464] on span "2" at bounding box center [471, 472] width 7 height 16
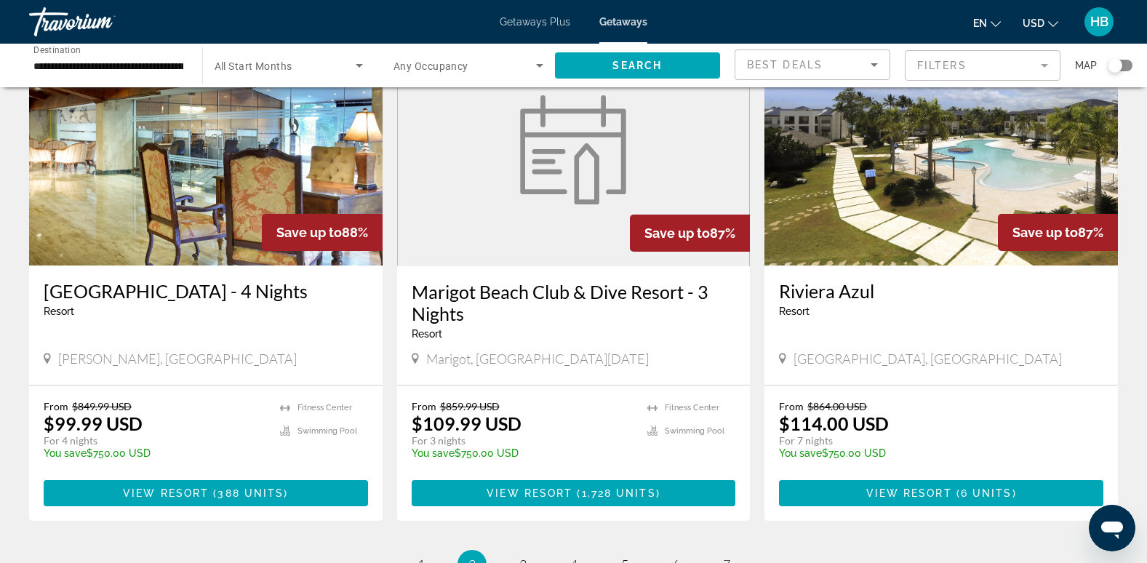
scroll to position [1652, 0]
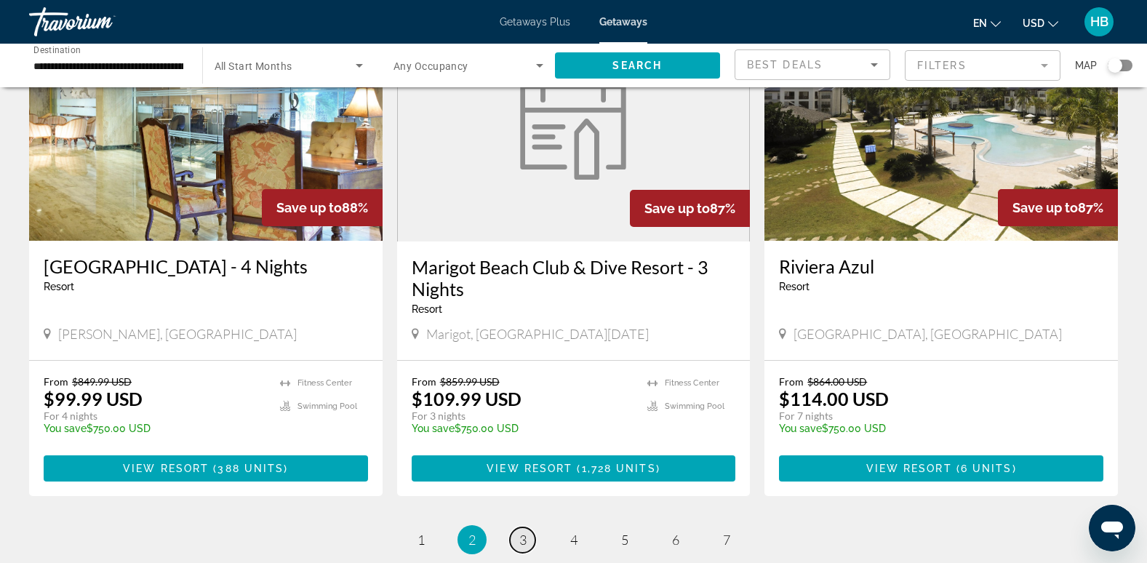
click at [524, 532] on span "3" at bounding box center [522, 540] width 7 height 16
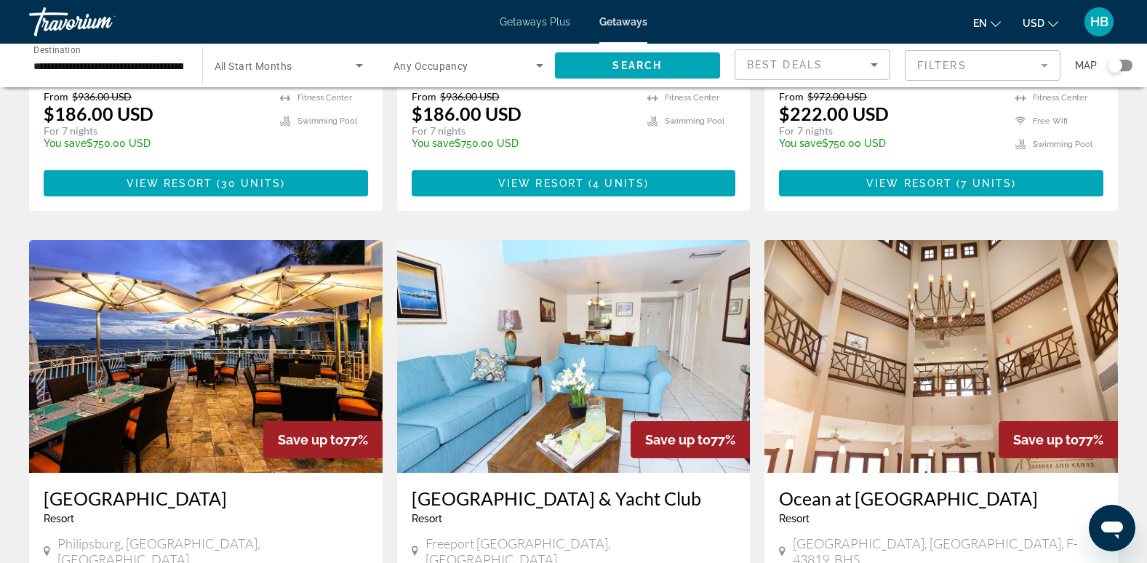
scroll to position [941, 0]
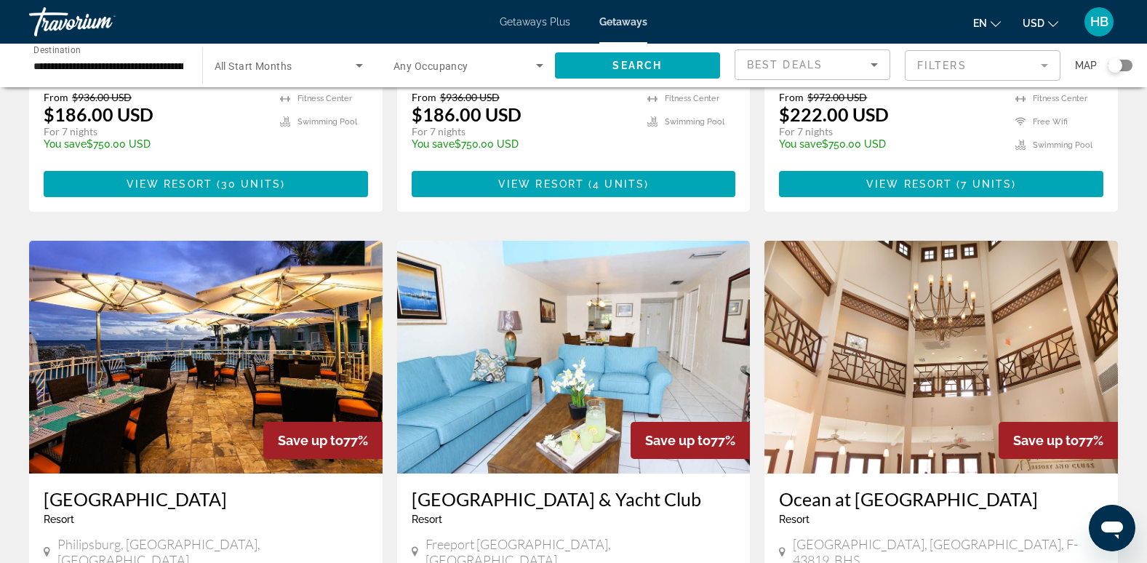
click at [844, 330] on img "Main content" at bounding box center [941, 357] width 354 height 233
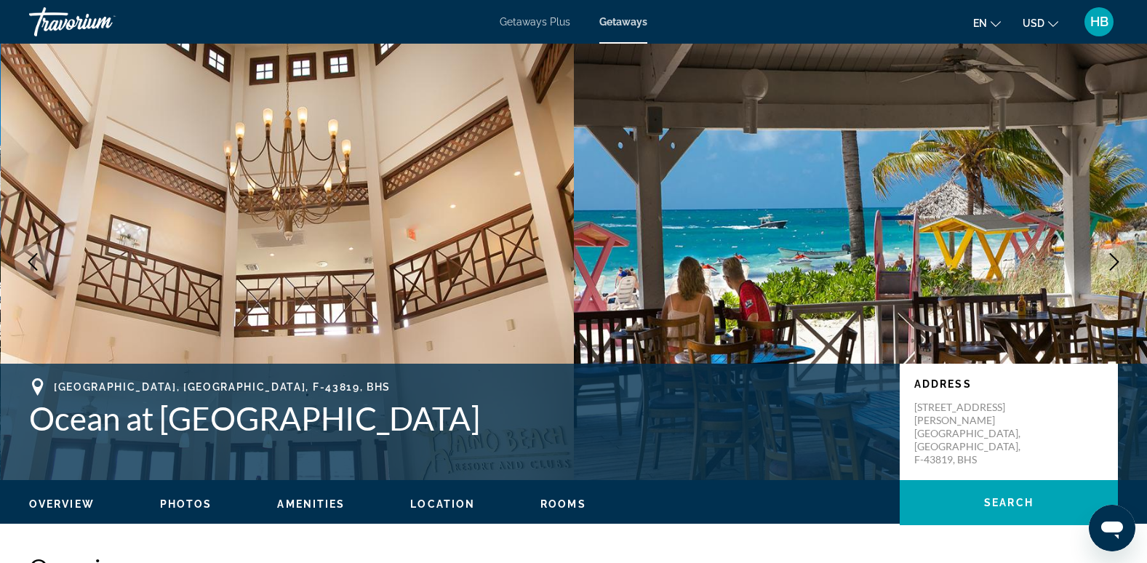
click at [1111, 261] on icon "Next image" at bounding box center [1114, 261] width 17 height 17
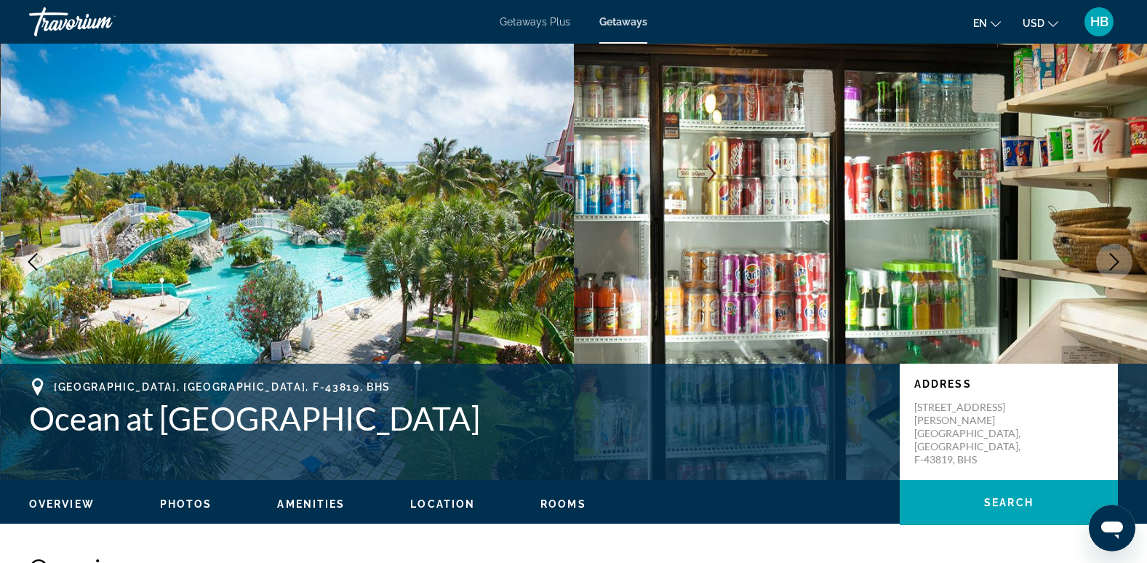
click at [1111, 261] on icon "Next image" at bounding box center [1114, 261] width 17 height 17
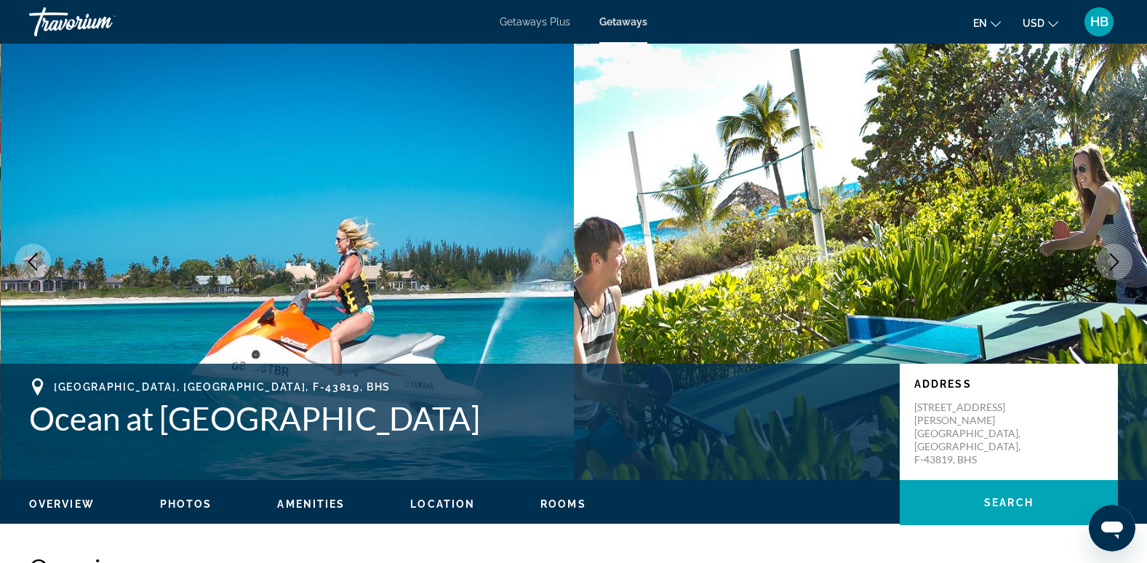
click at [1111, 261] on icon "Next image" at bounding box center [1114, 261] width 17 height 17
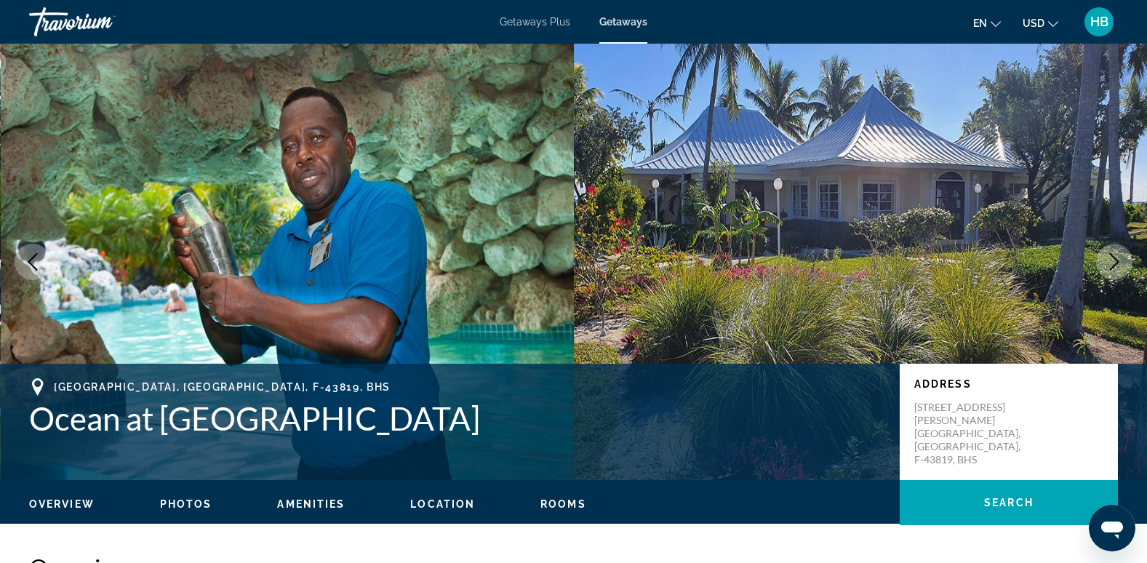
click at [1111, 261] on icon "Next image" at bounding box center [1114, 261] width 17 height 17
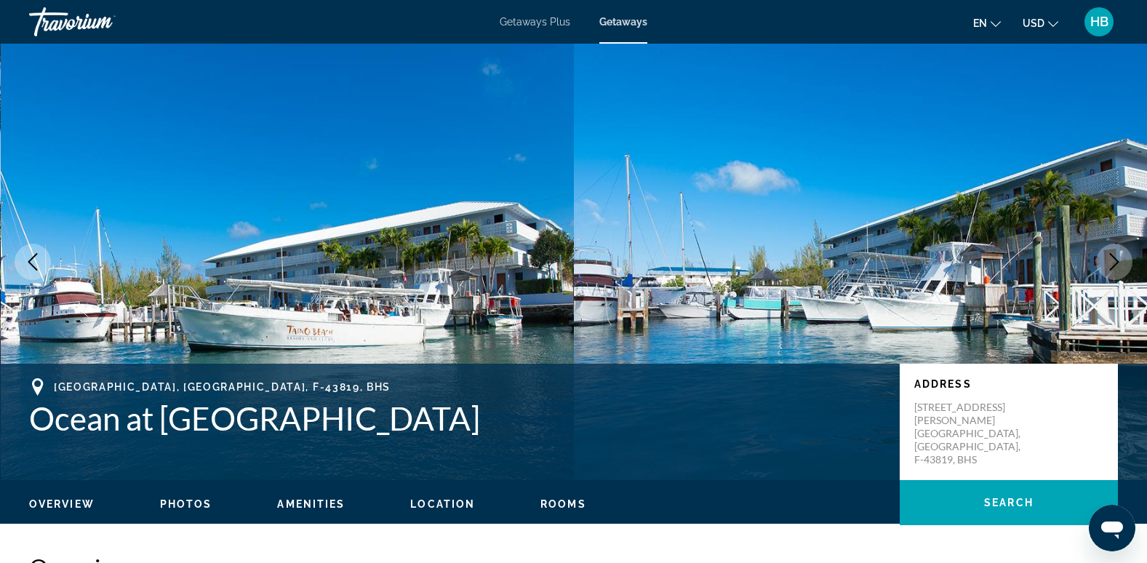
click at [1111, 261] on icon "Next image" at bounding box center [1114, 261] width 17 height 17
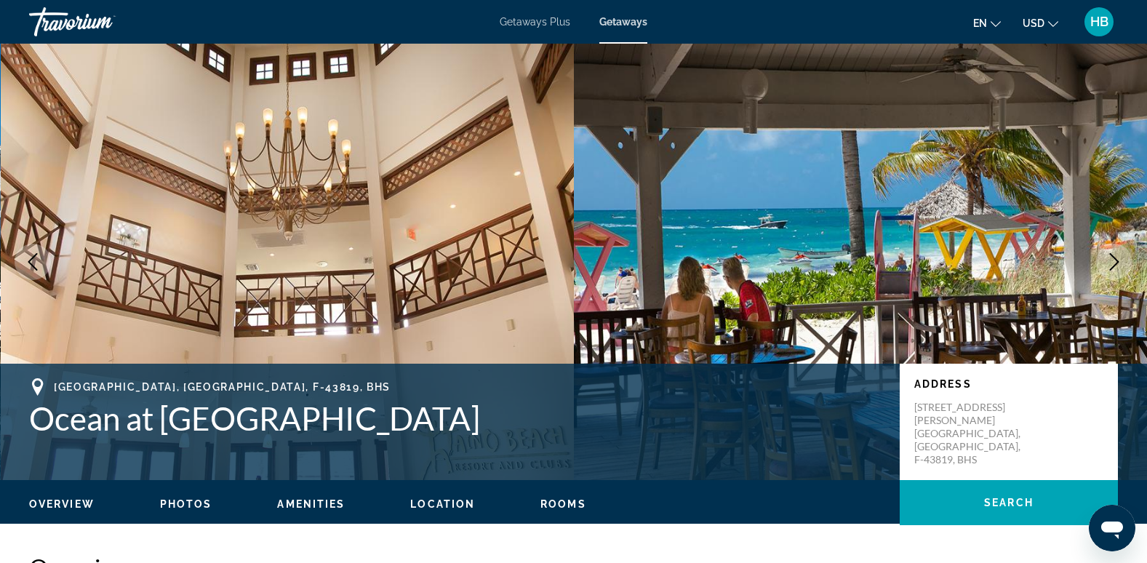
click at [1111, 261] on icon "Next image" at bounding box center [1114, 261] width 17 height 17
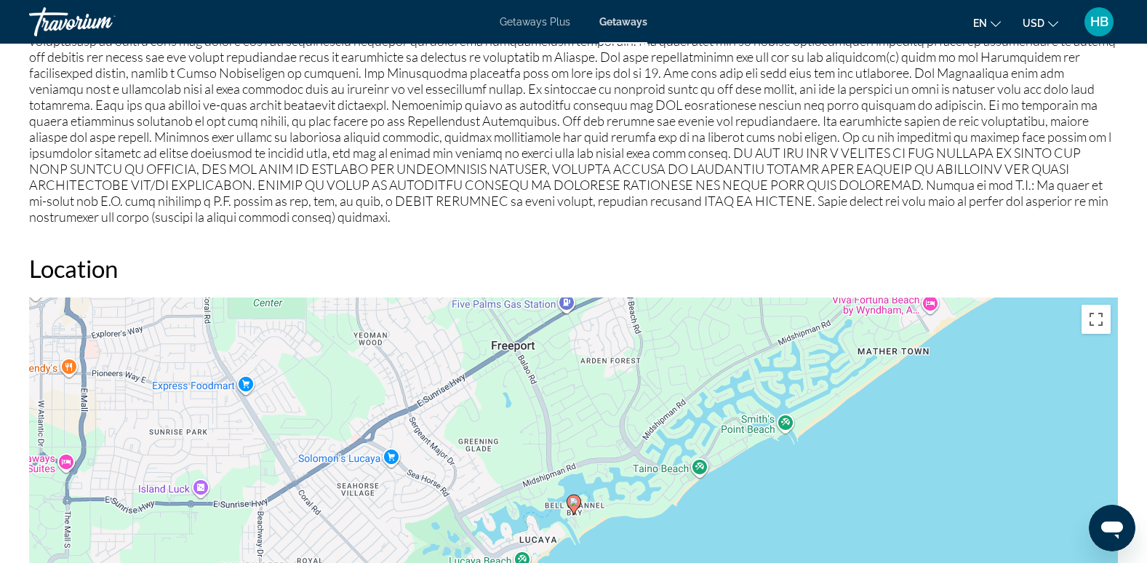
scroll to position [1554, 0]
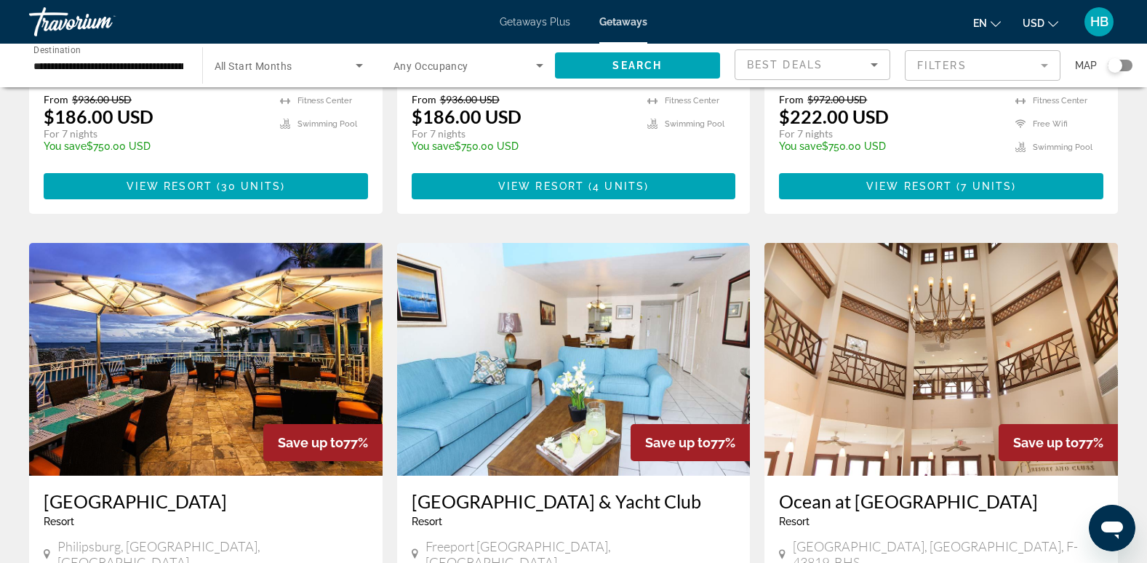
scroll to position [971, 0]
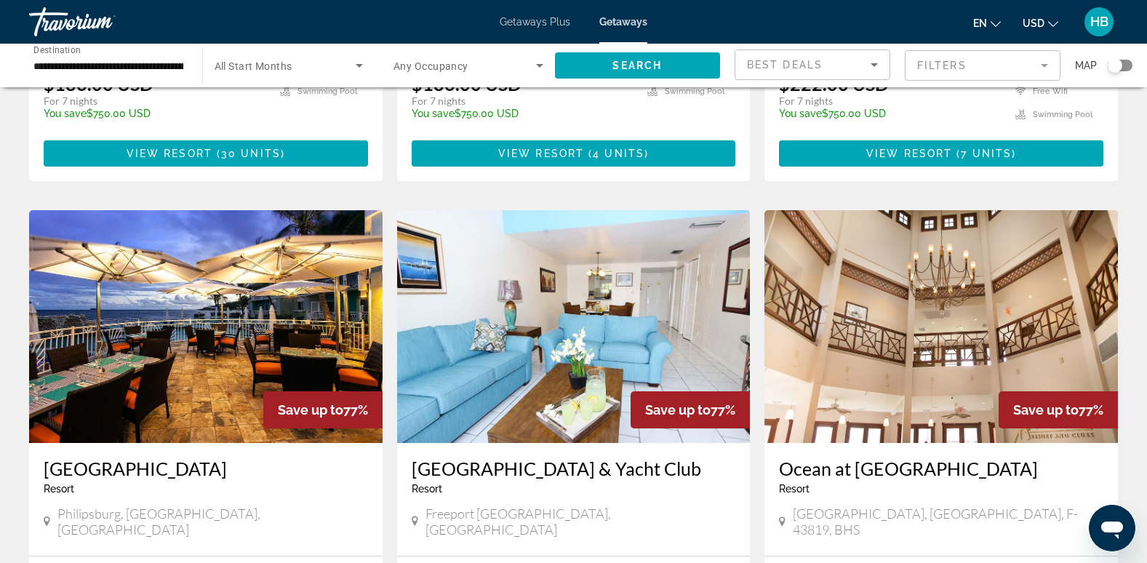
click at [473, 247] on img "Main content" at bounding box center [574, 326] width 354 height 233
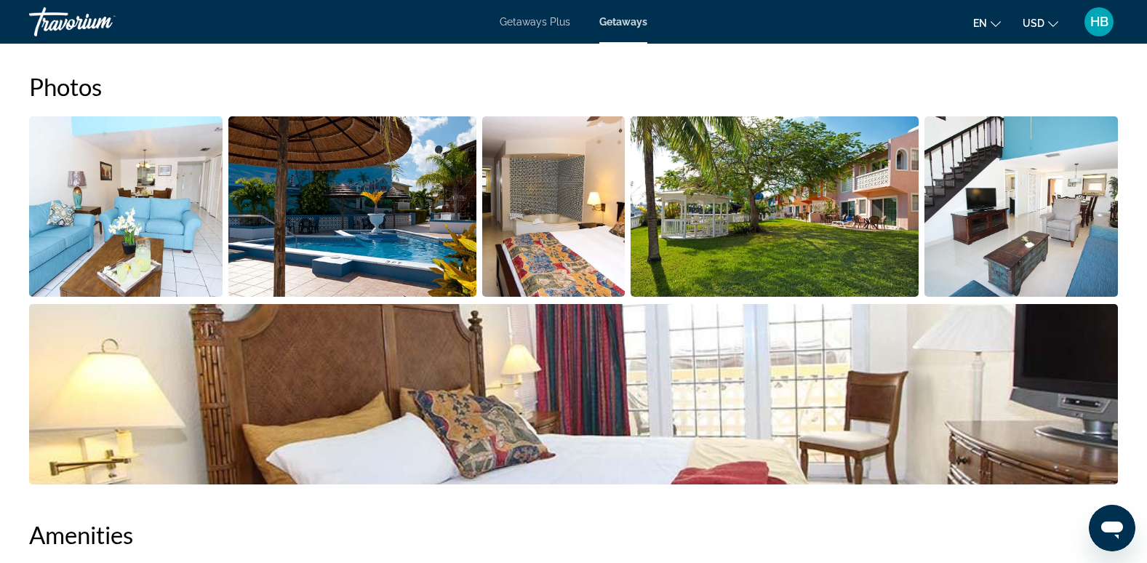
scroll to position [663, 0]
click at [1053, 188] on img "Open full-screen image slider" at bounding box center [1021, 207] width 193 height 180
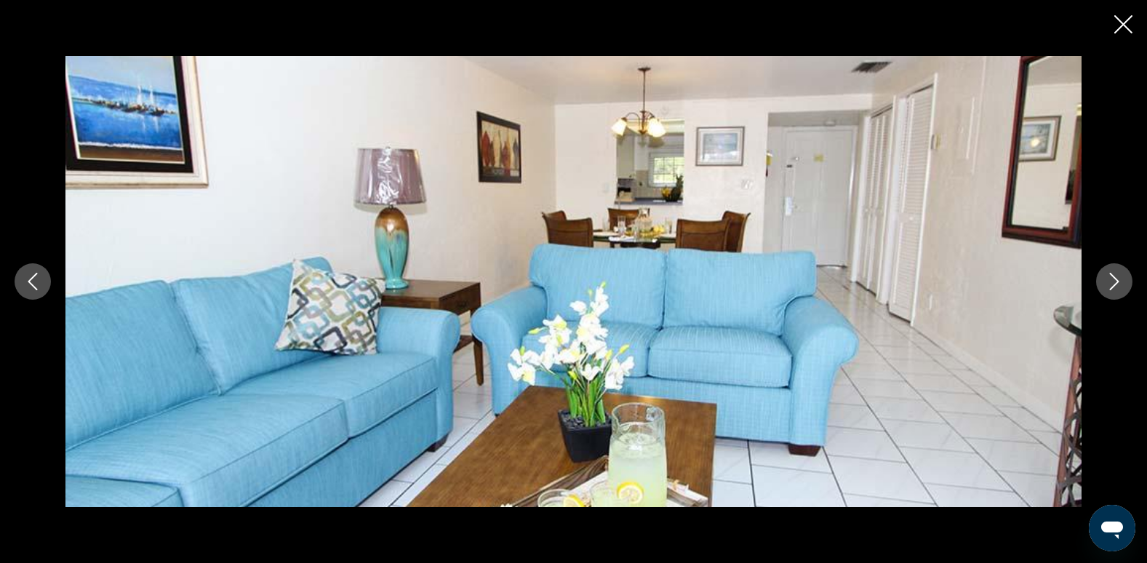
click at [1108, 276] on icon "Next image" at bounding box center [1114, 281] width 17 height 17
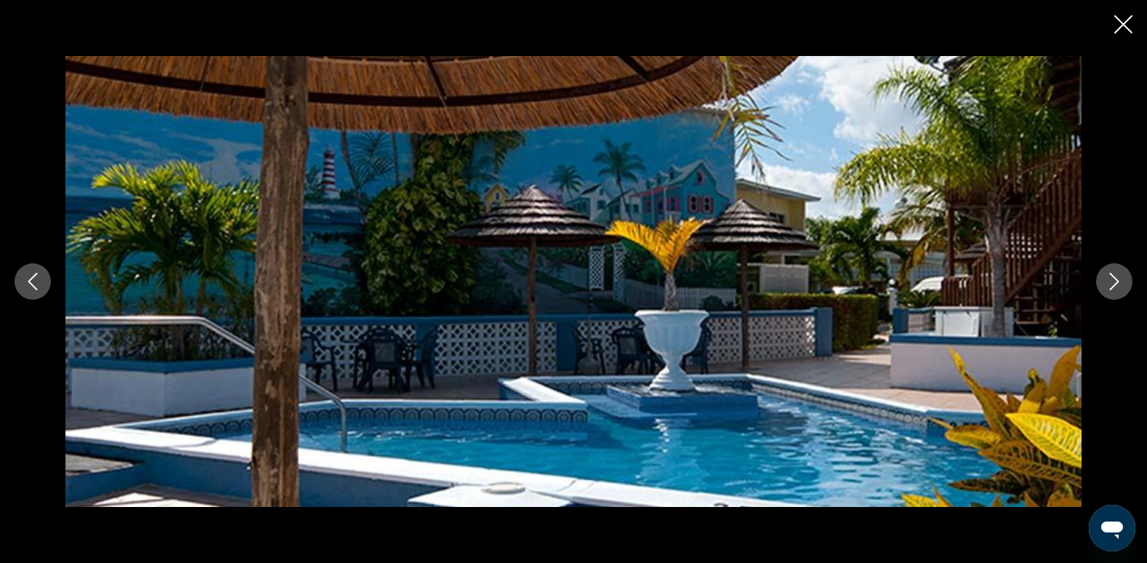
click at [1108, 276] on icon "Next image" at bounding box center [1114, 281] width 17 height 17
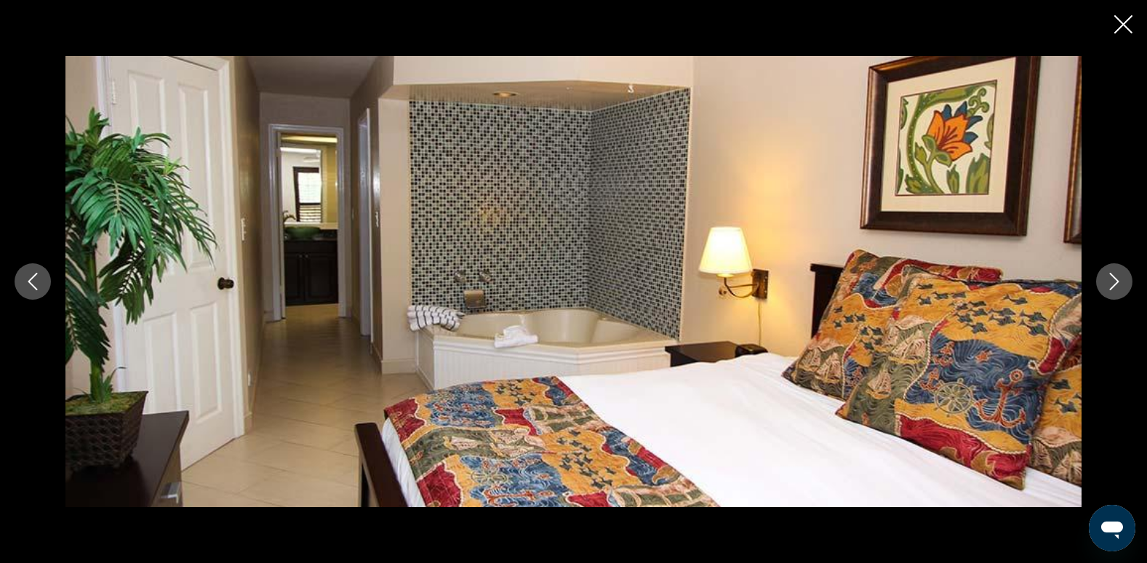
click at [1108, 276] on icon "Next image" at bounding box center [1114, 281] width 17 height 17
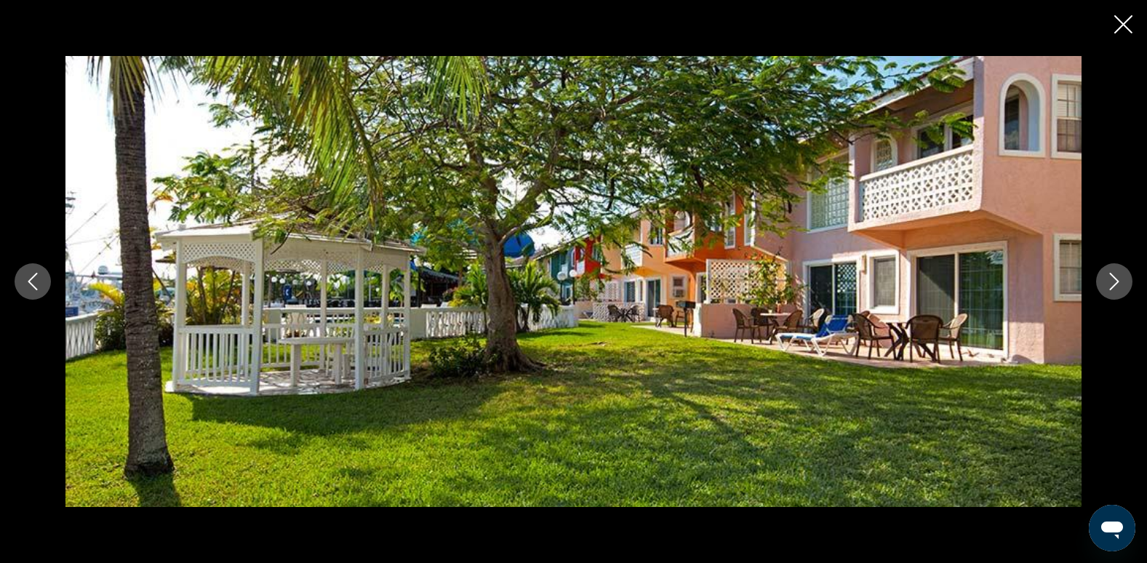
click at [1108, 276] on icon "Next image" at bounding box center [1114, 281] width 17 height 17
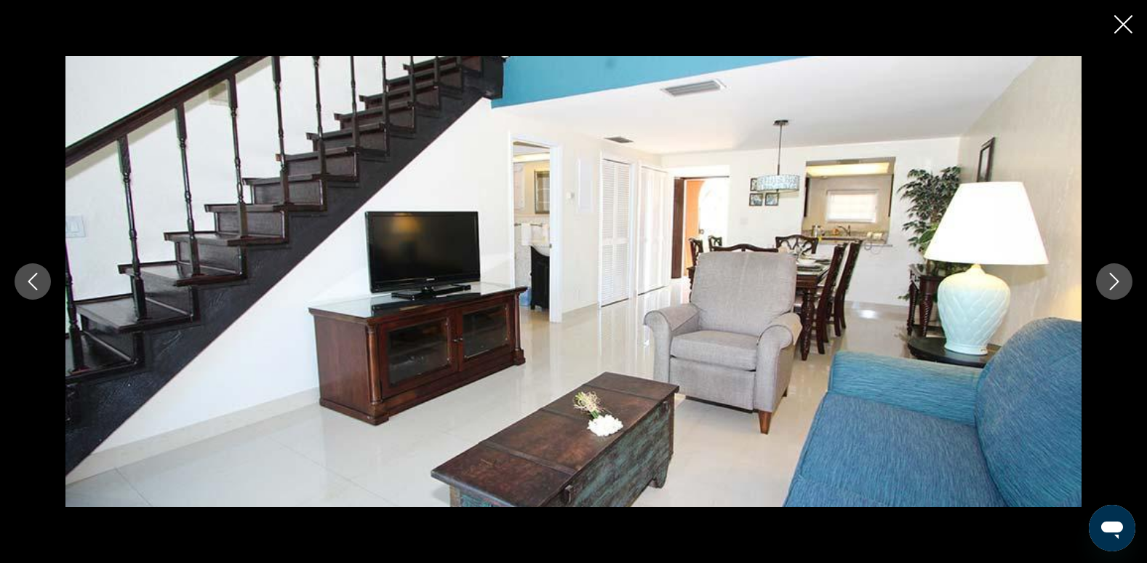
click at [1124, 28] on icon "Close slideshow" at bounding box center [1123, 24] width 18 height 18
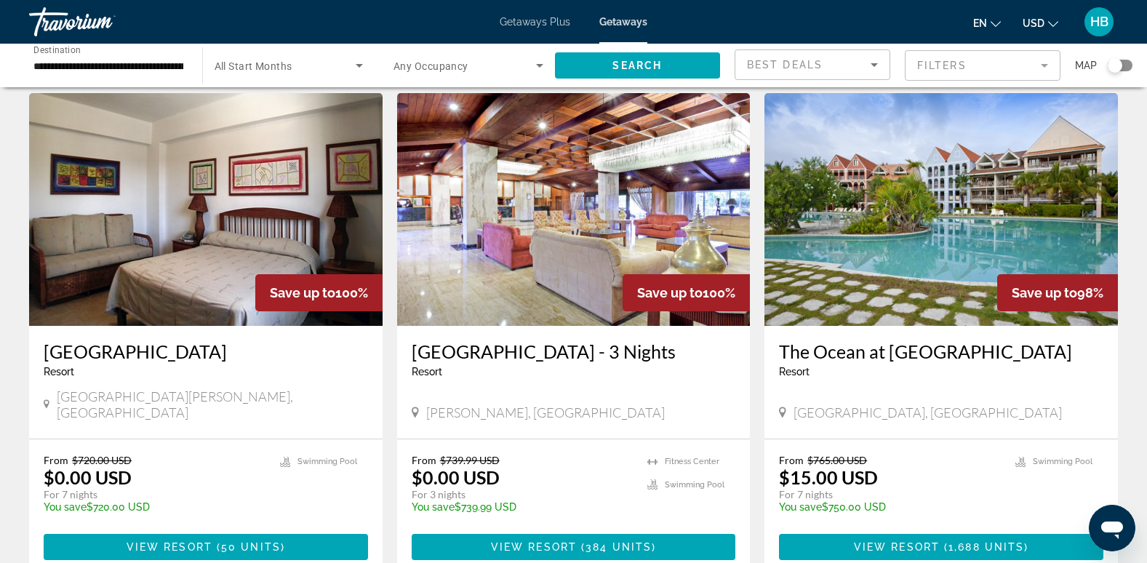
scroll to position [1834, 0]
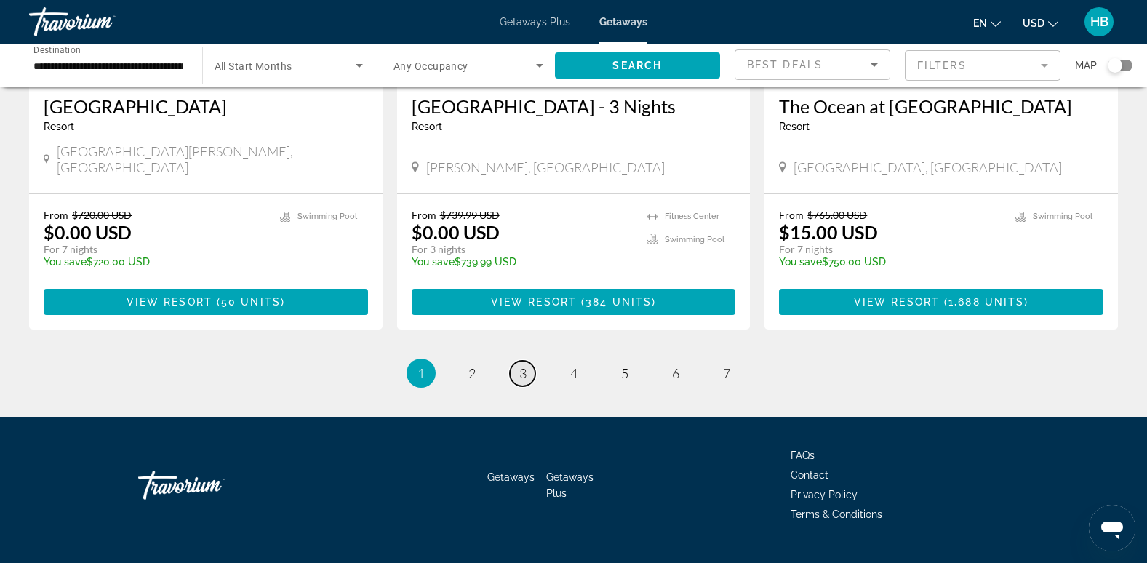
click at [527, 361] on link "page 3" at bounding box center [522, 373] width 25 height 25
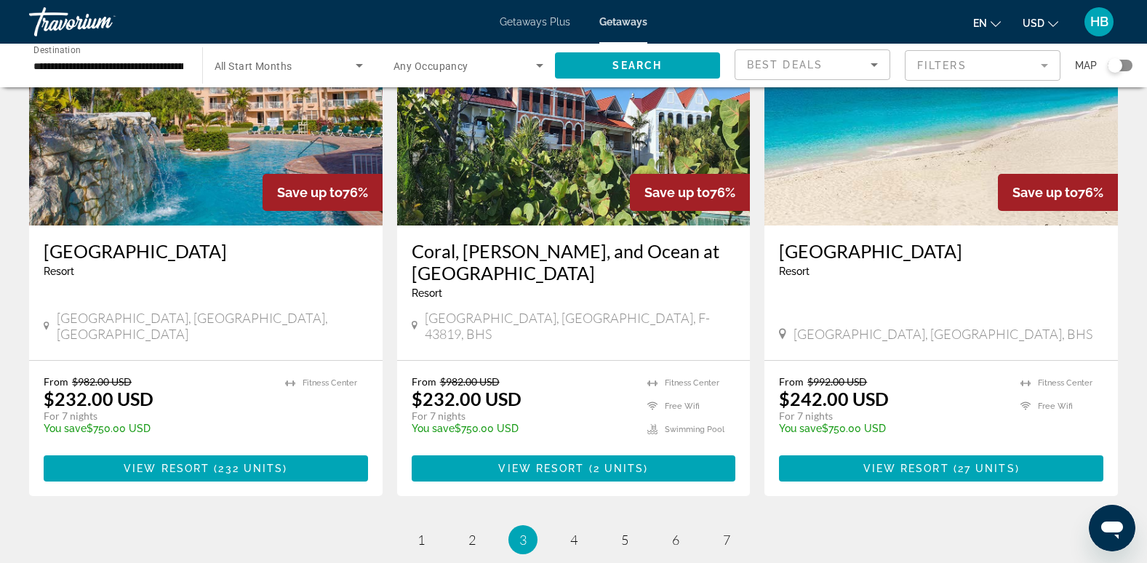
scroll to position [1704, 0]
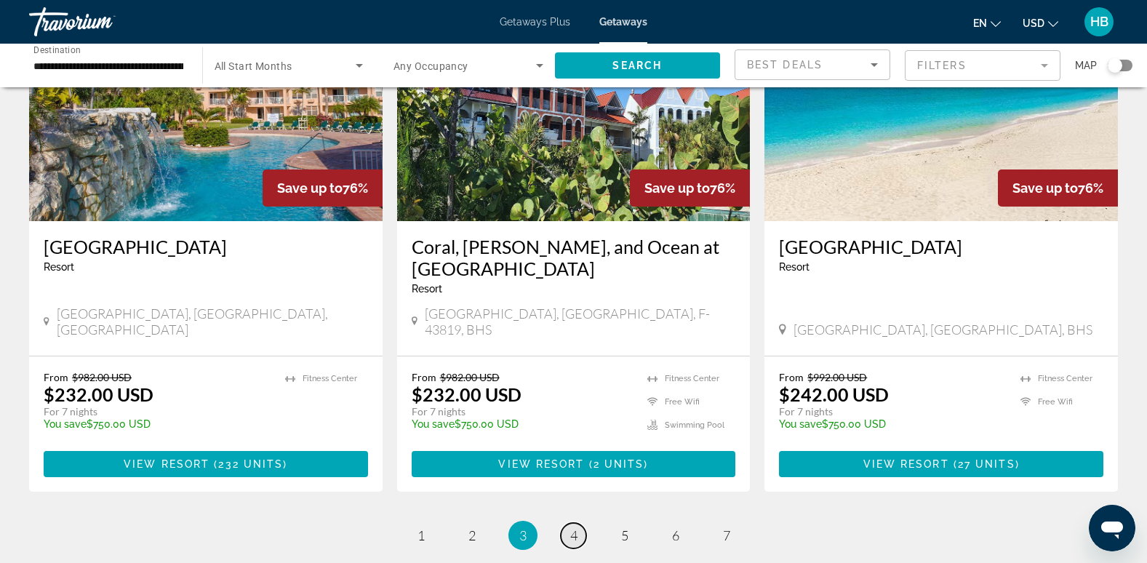
click at [578, 523] on link "page 4" at bounding box center [573, 535] width 25 height 25
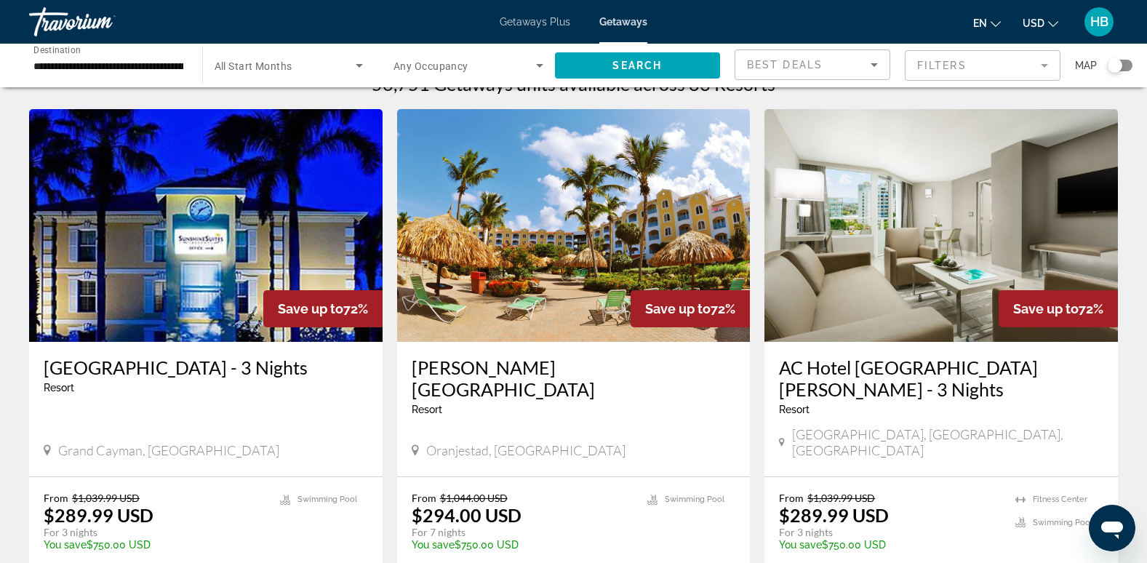
scroll to position [28, 0]
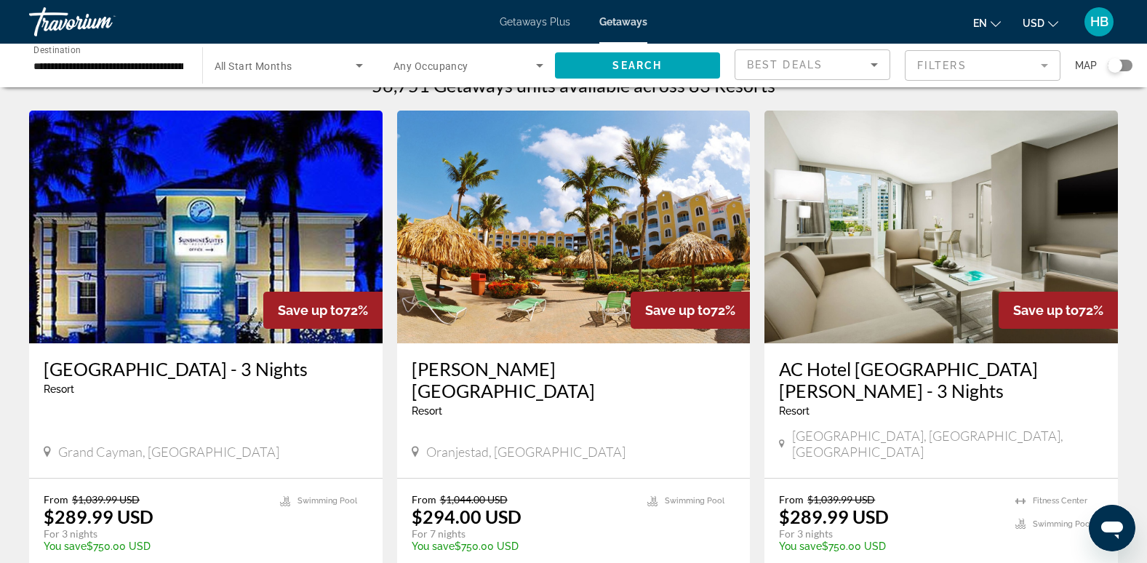
click at [523, 316] on img "Main content" at bounding box center [574, 227] width 354 height 233
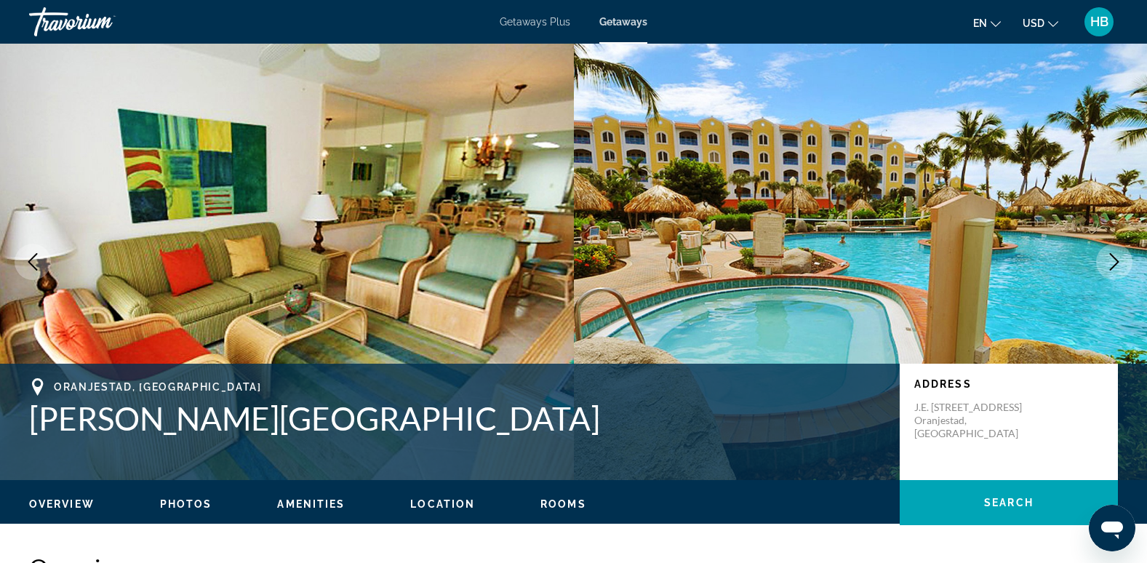
click at [1117, 257] on icon "Next image" at bounding box center [1114, 261] width 17 height 17
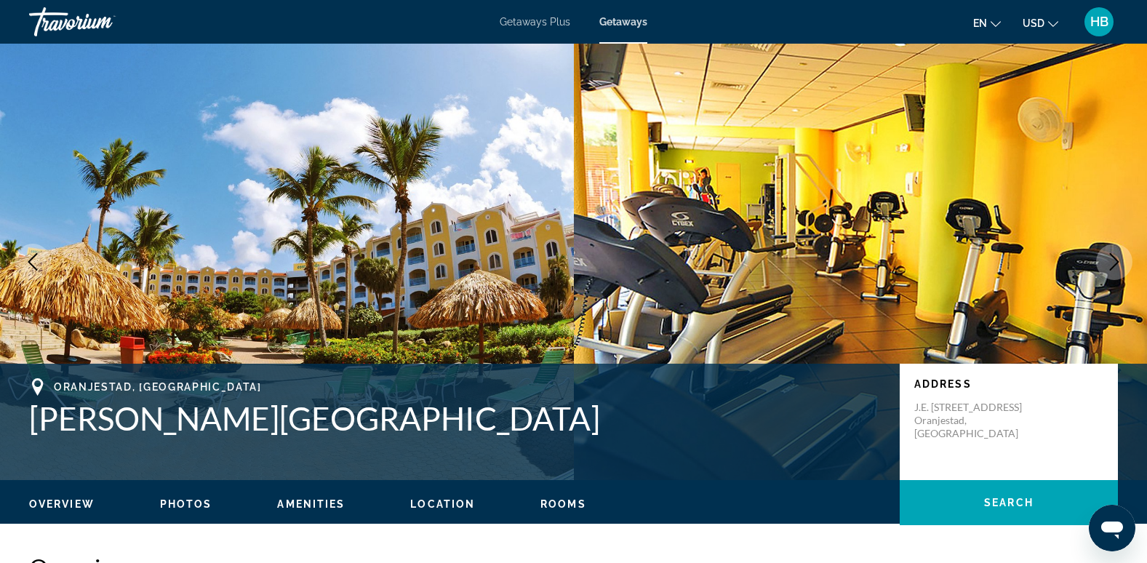
click at [1117, 257] on icon "Next image" at bounding box center [1114, 261] width 17 height 17
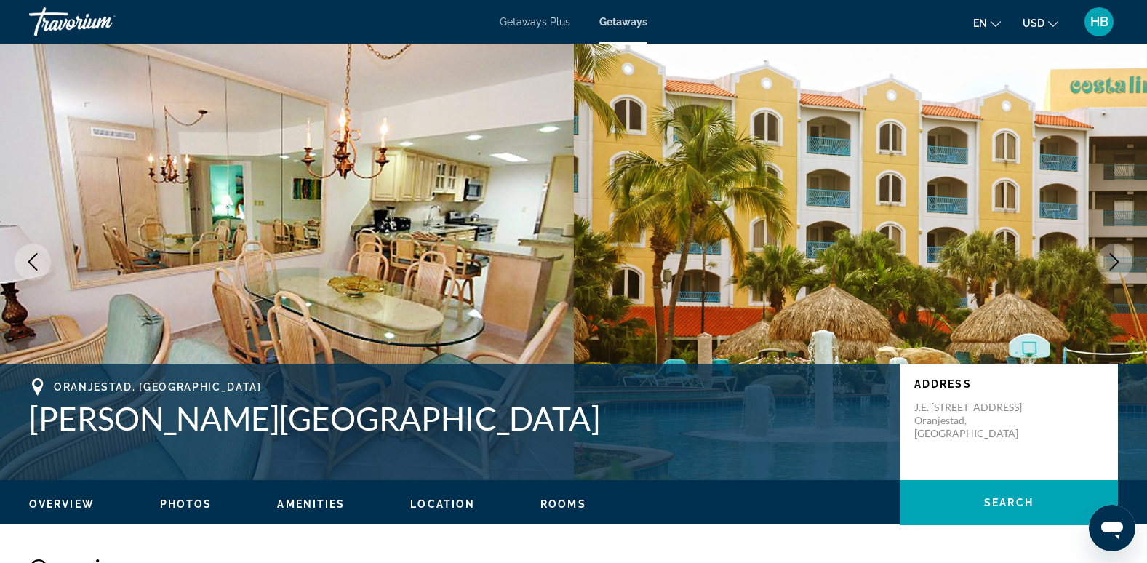
click at [1117, 257] on icon "Next image" at bounding box center [1114, 261] width 17 height 17
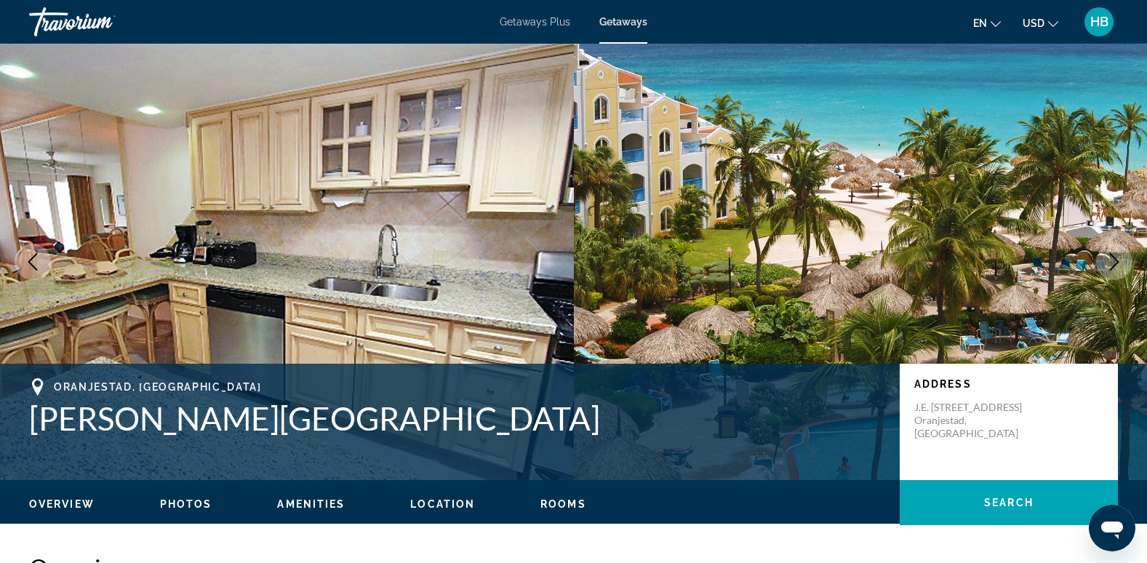
click at [1117, 257] on icon "Next image" at bounding box center [1114, 261] width 17 height 17
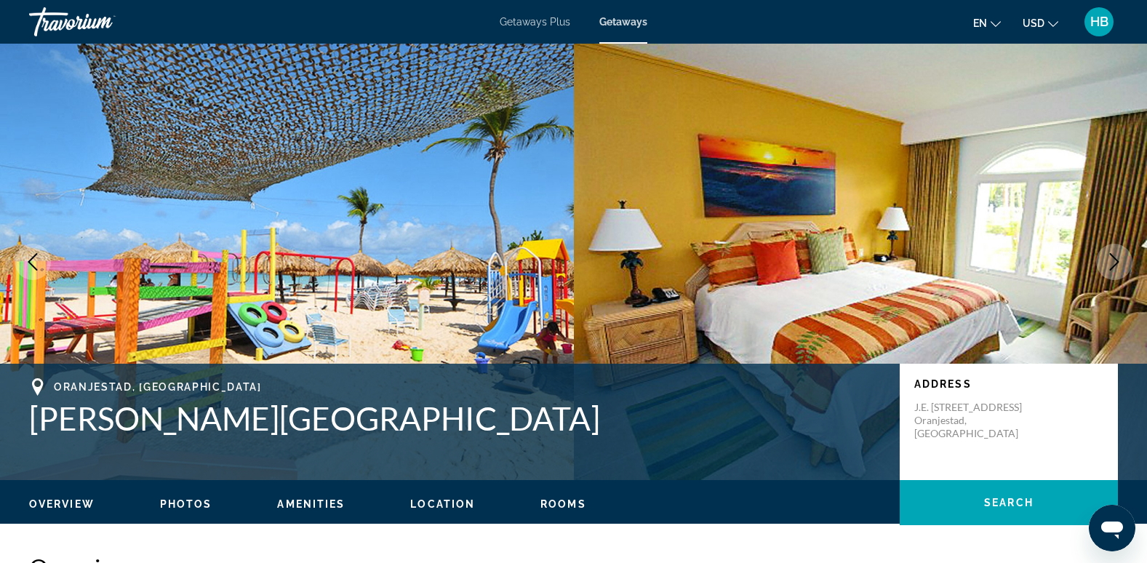
click at [1117, 257] on icon "Next image" at bounding box center [1114, 261] width 17 height 17
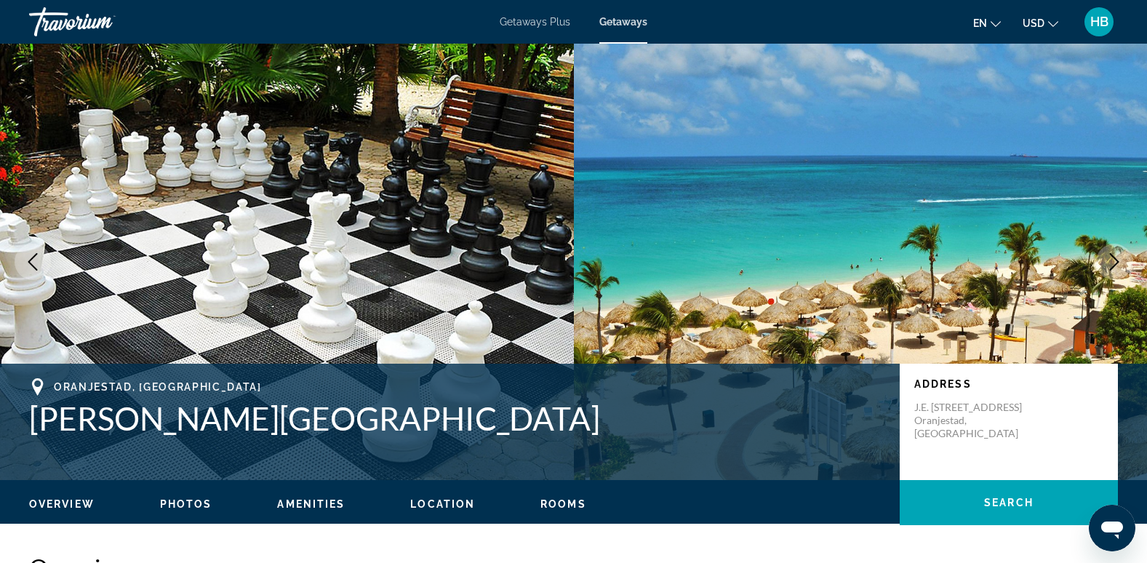
click at [1117, 257] on icon "Next image" at bounding box center [1114, 261] width 17 height 17
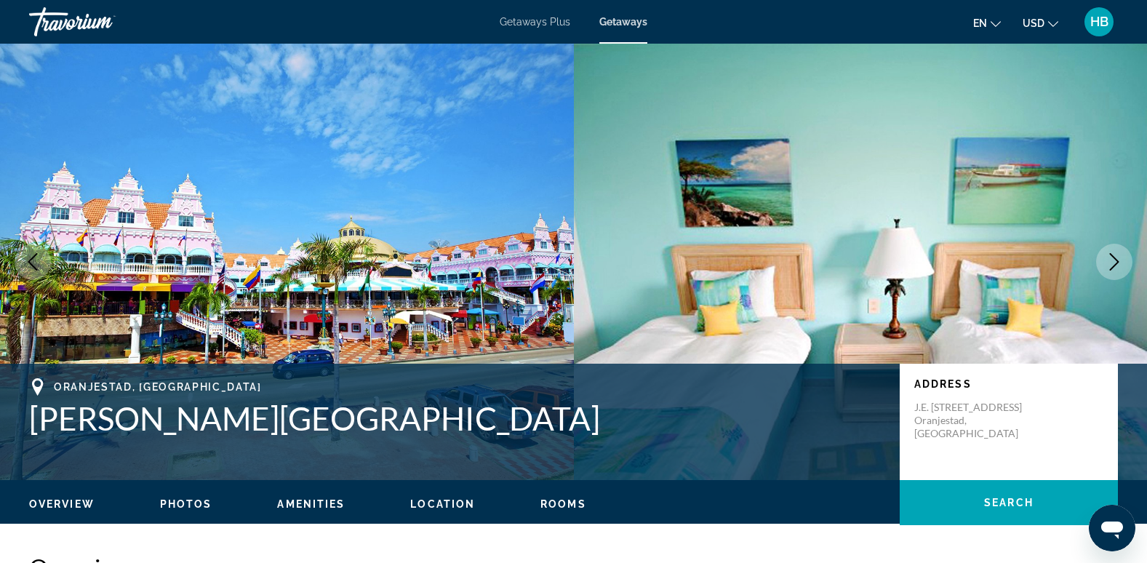
click at [1117, 257] on icon "Next image" at bounding box center [1114, 261] width 17 height 17
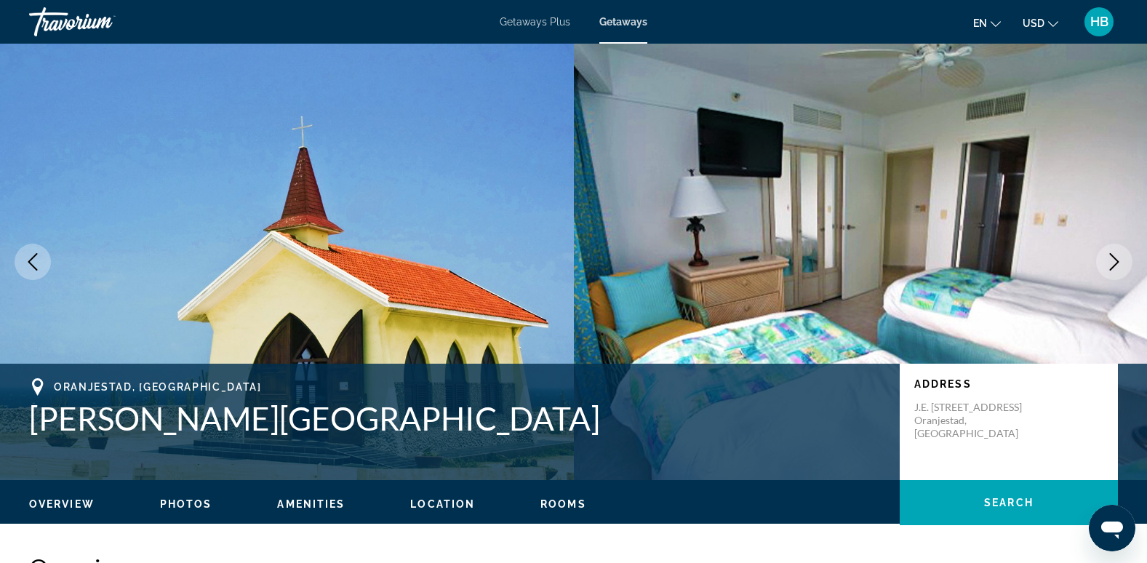
click at [1117, 257] on icon "Next image" at bounding box center [1114, 261] width 17 height 17
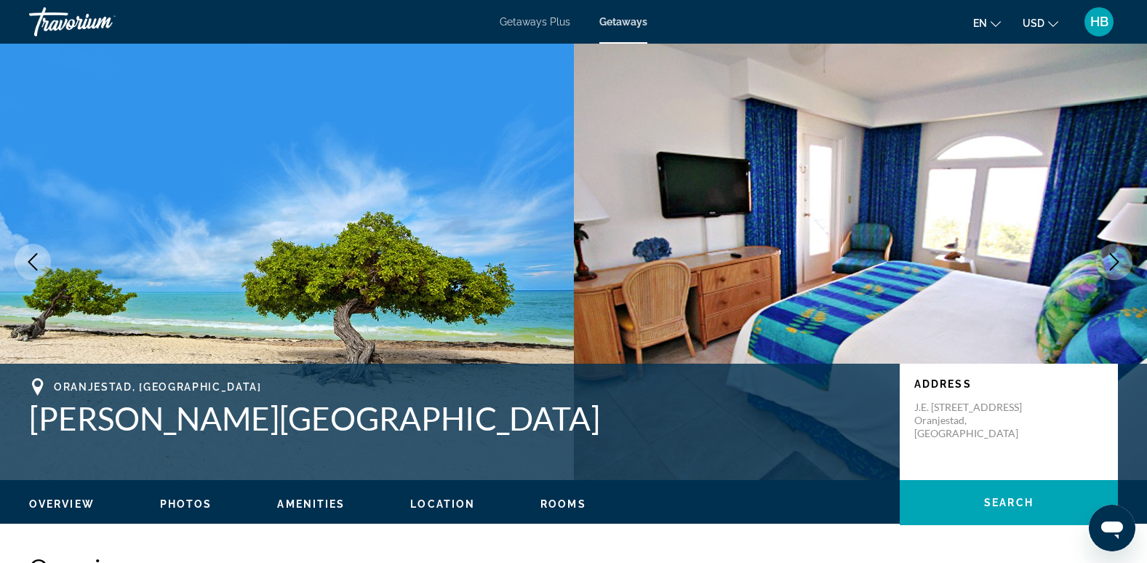
click at [1117, 257] on icon "Next image" at bounding box center [1114, 261] width 17 height 17
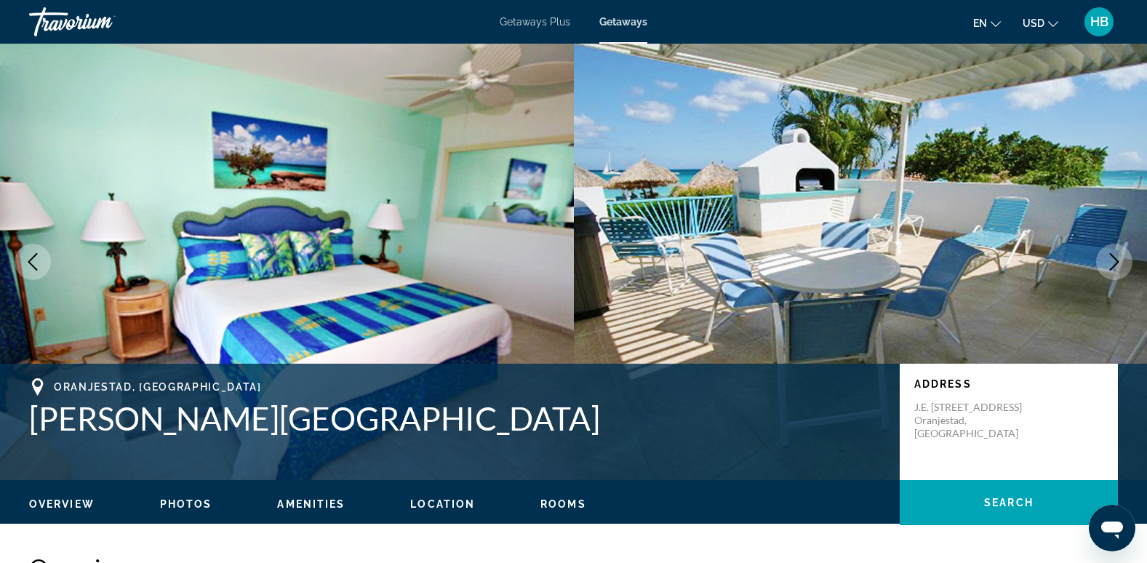
click at [1117, 257] on icon "Next image" at bounding box center [1114, 261] width 17 height 17
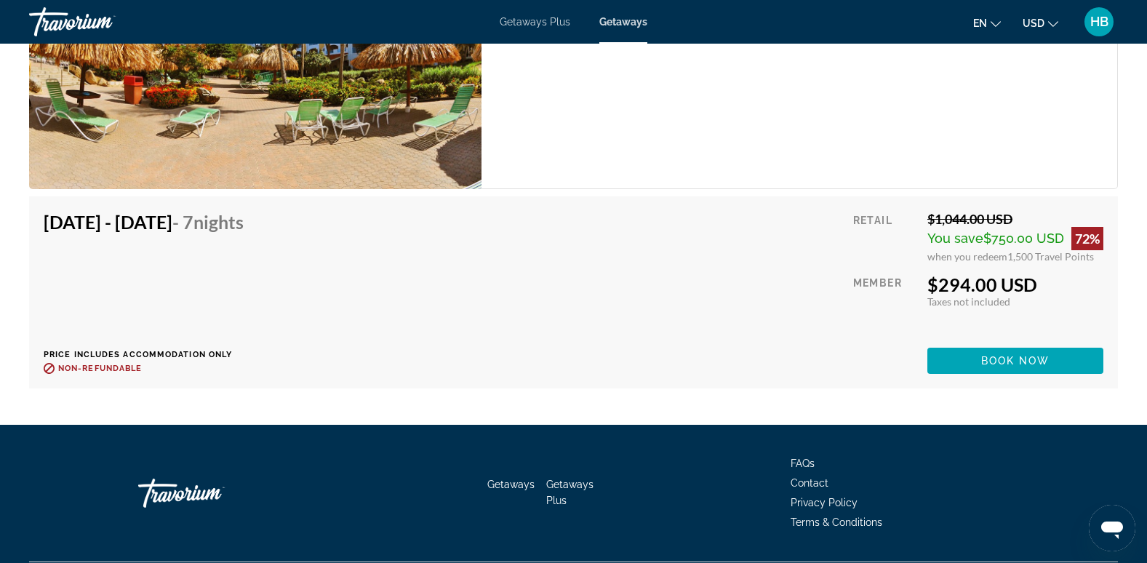
scroll to position [2747, 0]
